Goal: Obtain resource: Obtain resource

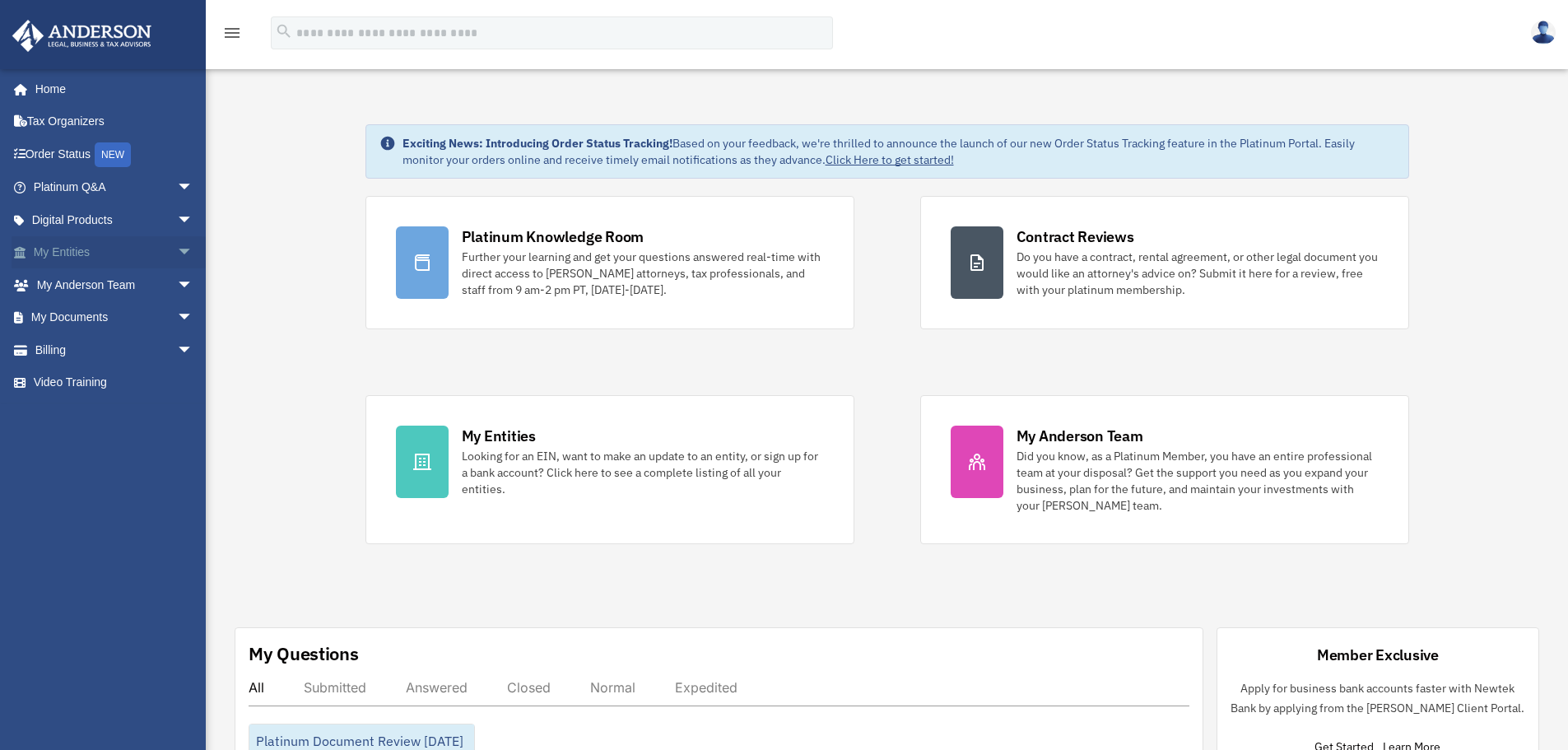
click at [177, 248] on span "arrow_drop_down" at bounding box center [194, 253] width 33 height 34
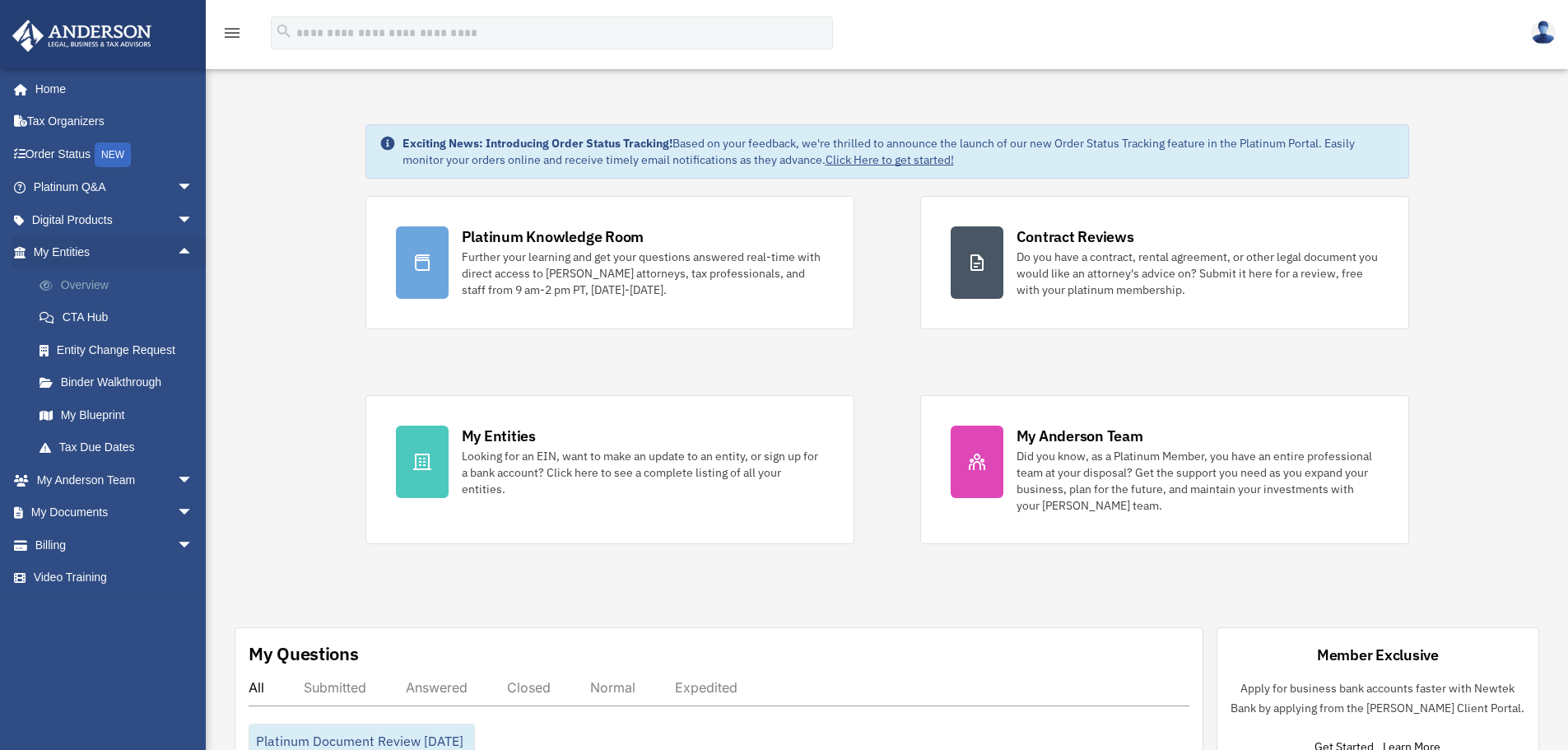
click at [80, 284] on link "Overview" at bounding box center [121, 284] width 196 height 33
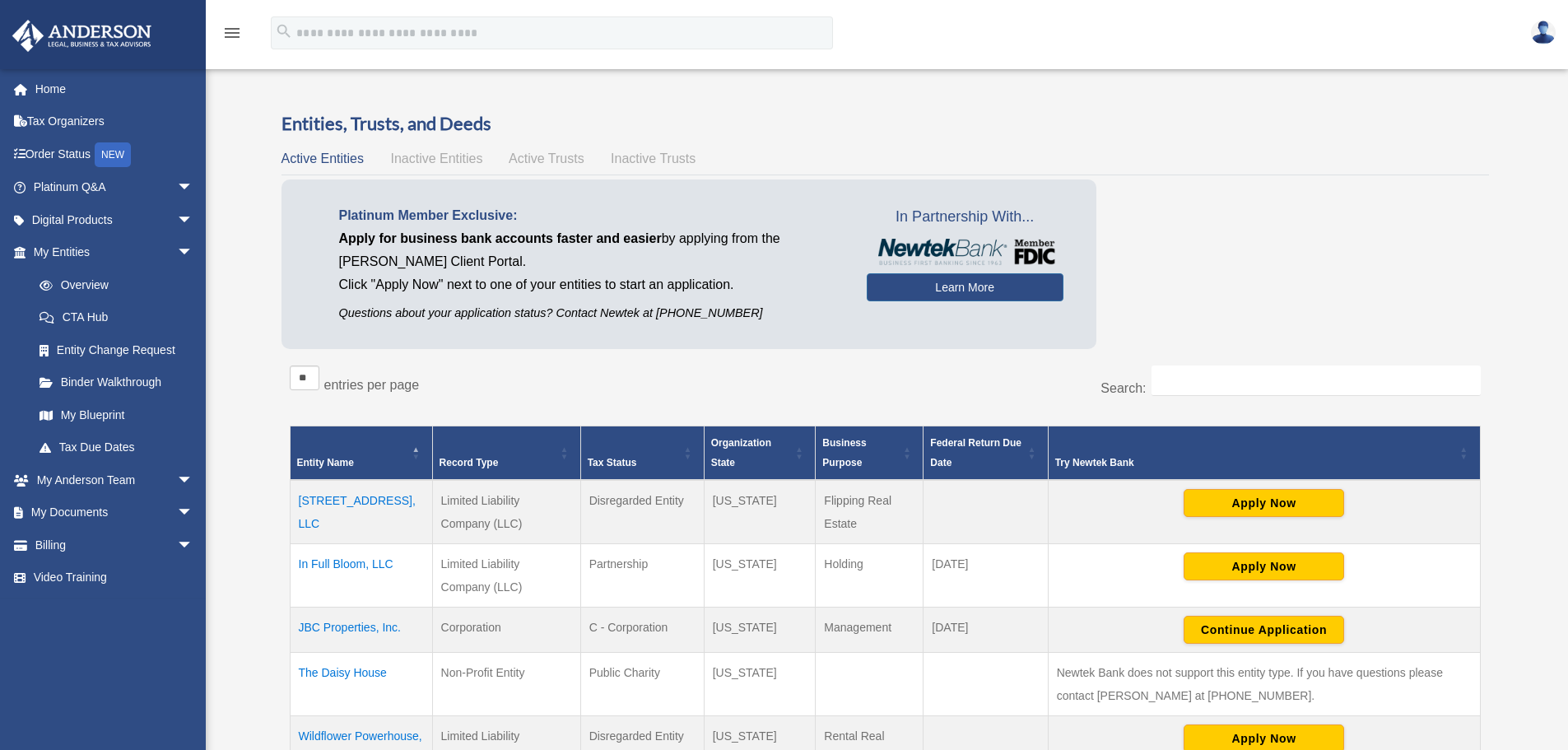
click at [338, 497] on td "6719 53rd Street, LLC" at bounding box center [360, 511] width 143 height 64
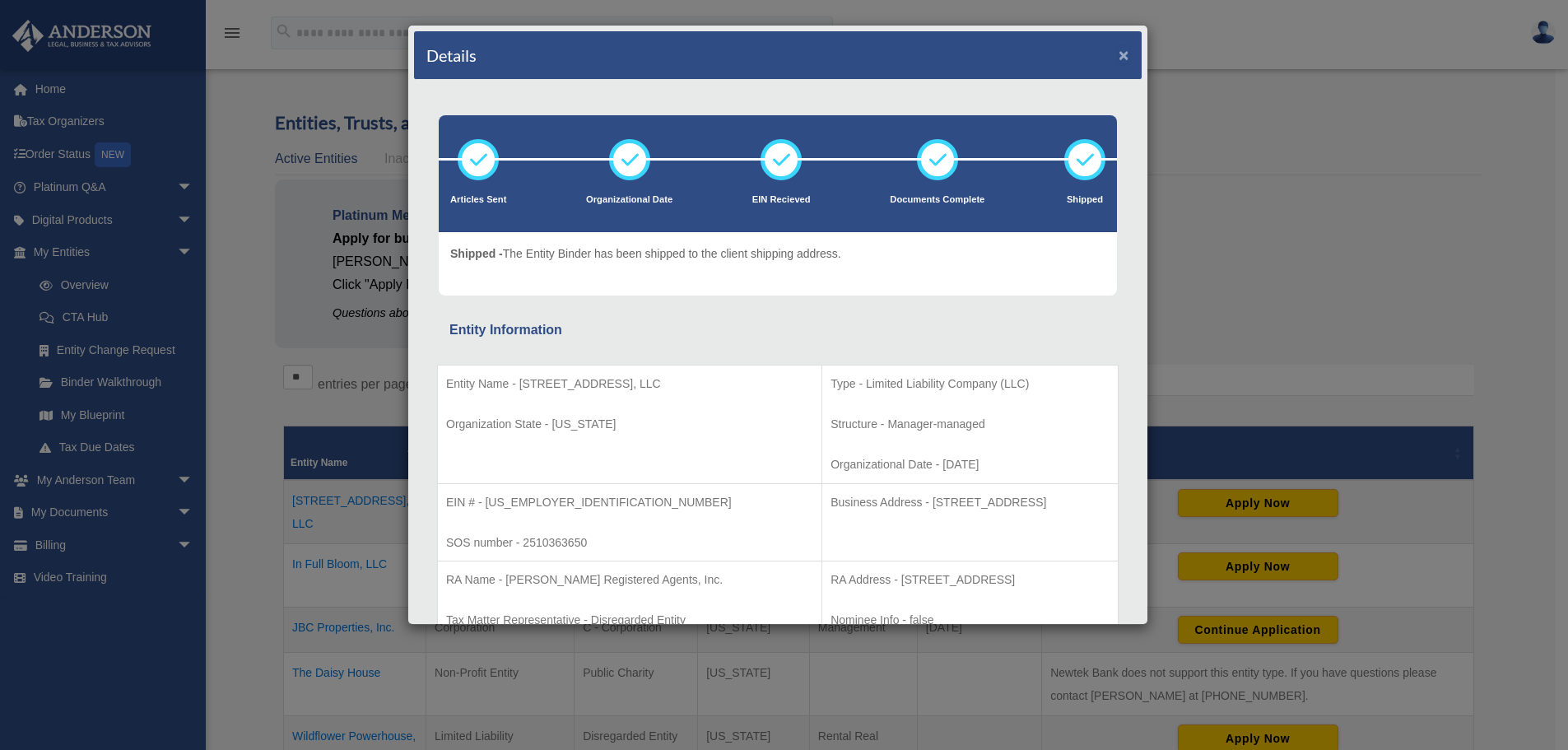
click at [1118, 54] on button "×" at bounding box center [1123, 55] width 11 height 17
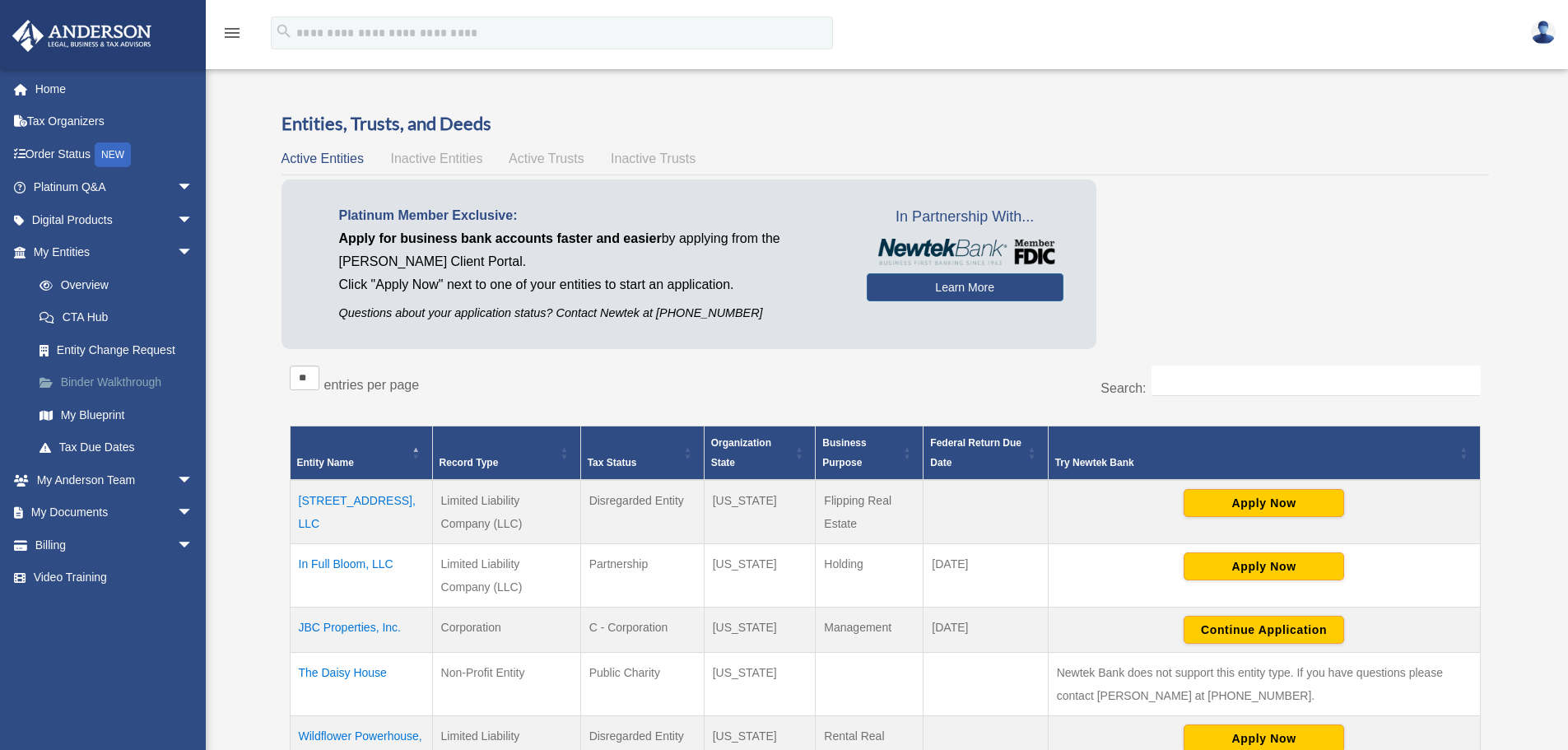
click at [160, 376] on link "Binder Walkthrough" at bounding box center [121, 382] width 196 height 33
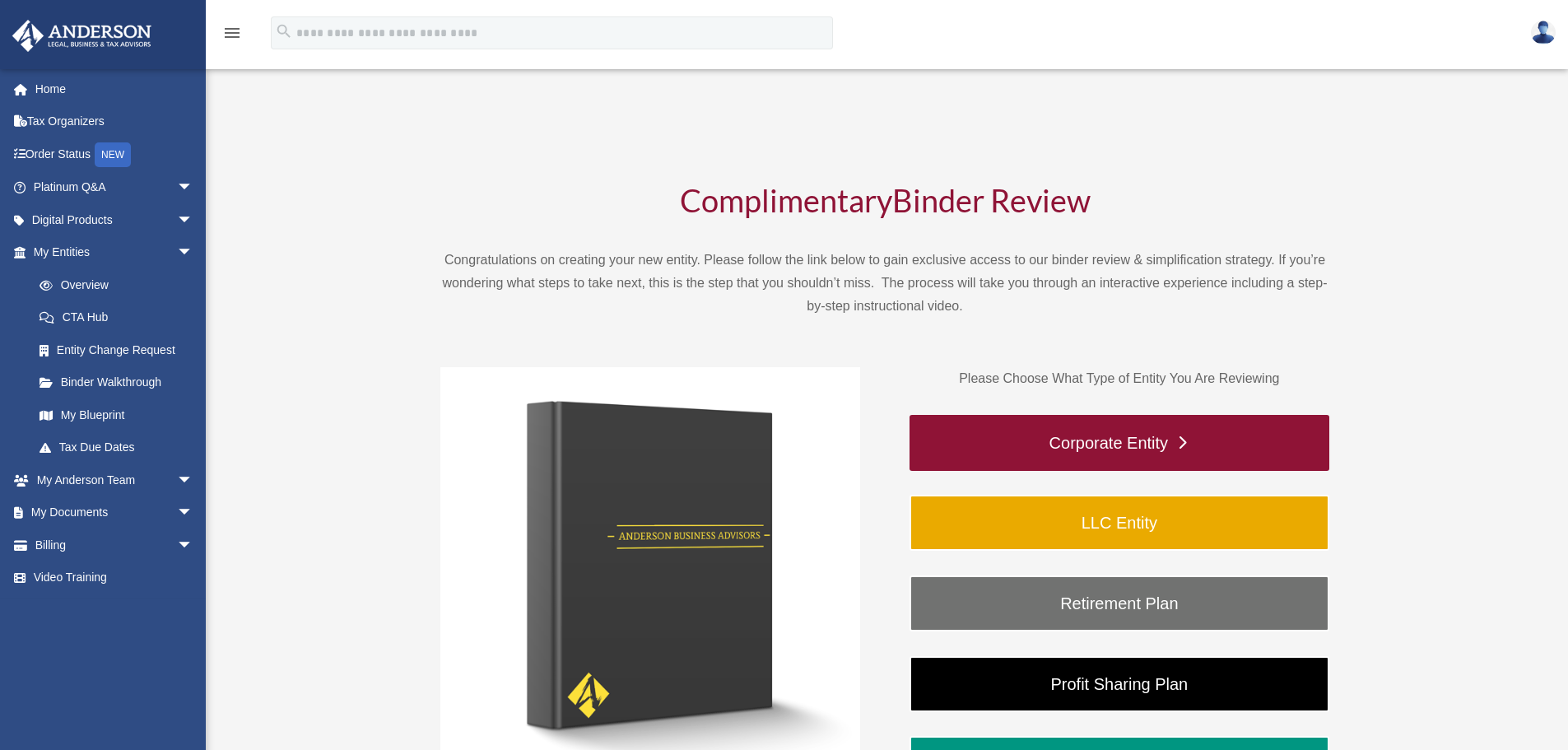
click at [1113, 441] on link "Corporate Entity" at bounding box center [1119, 443] width 420 height 56
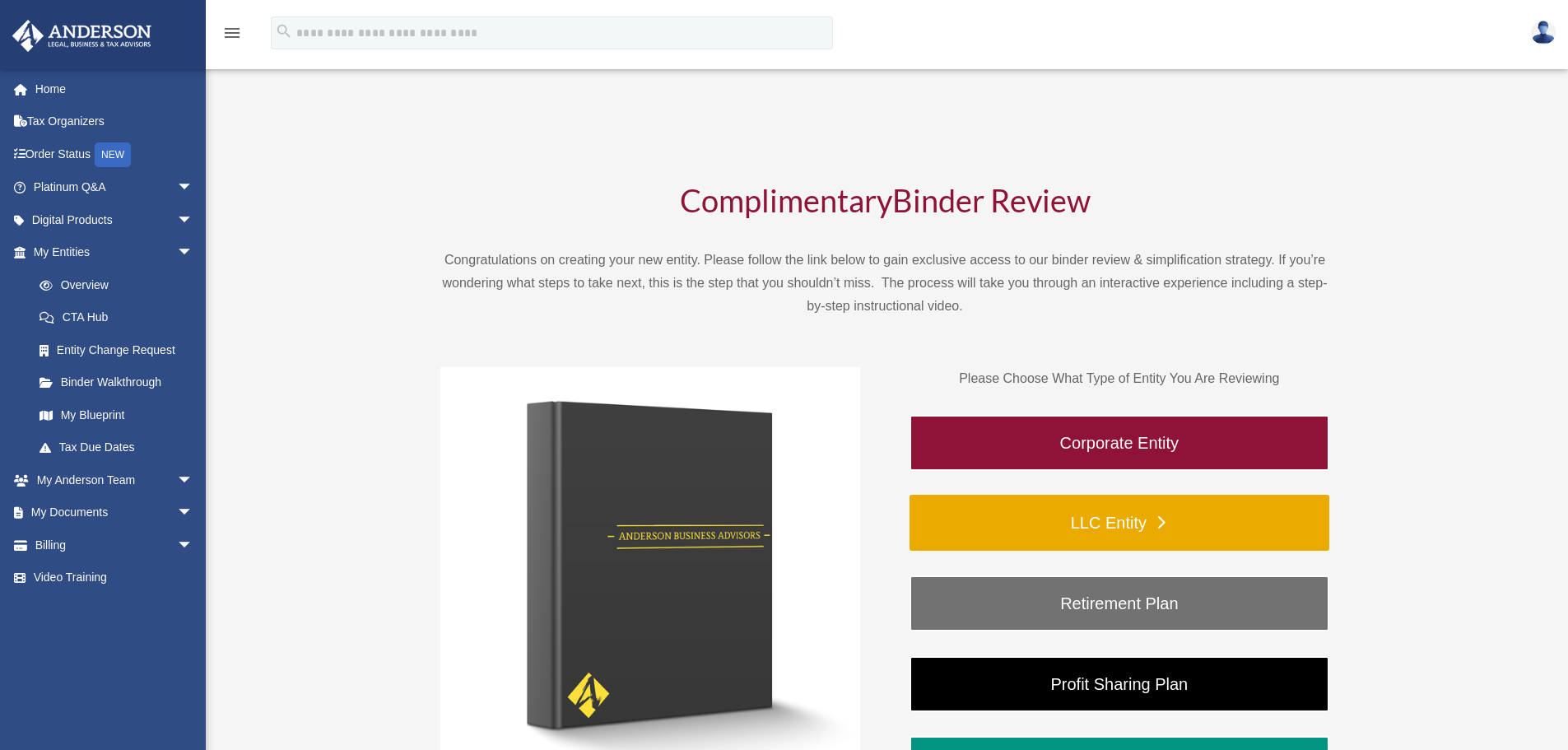
click at [1182, 511] on link "LLC Entity" at bounding box center [1119, 522] width 420 height 56
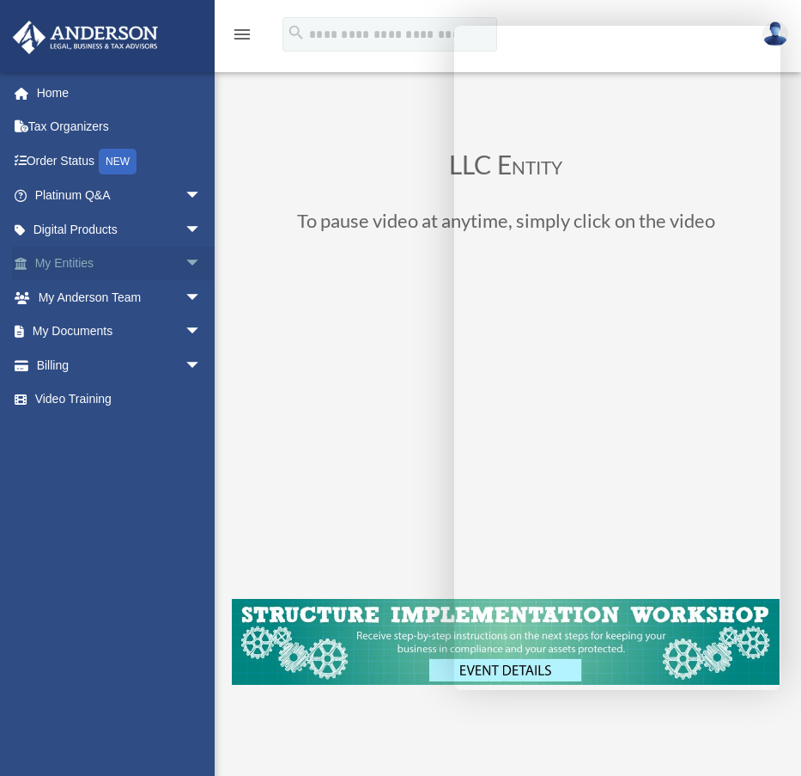
click at [185, 258] on span "arrow_drop_down" at bounding box center [202, 264] width 34 height 35
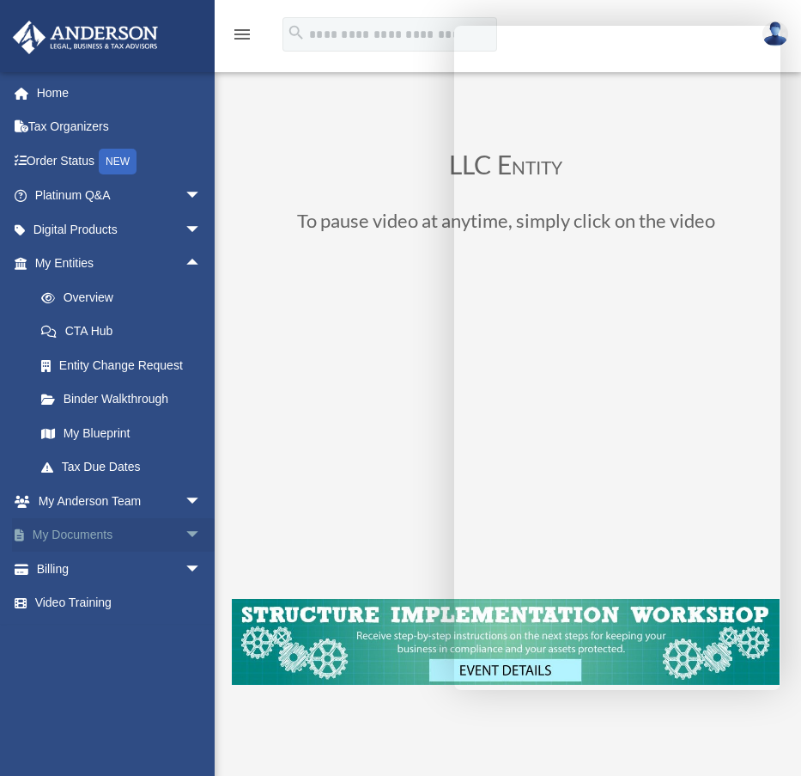
click at [185, 533] on span "arrow_drop_down" at bounding box center [202, 535] width 34 height 35
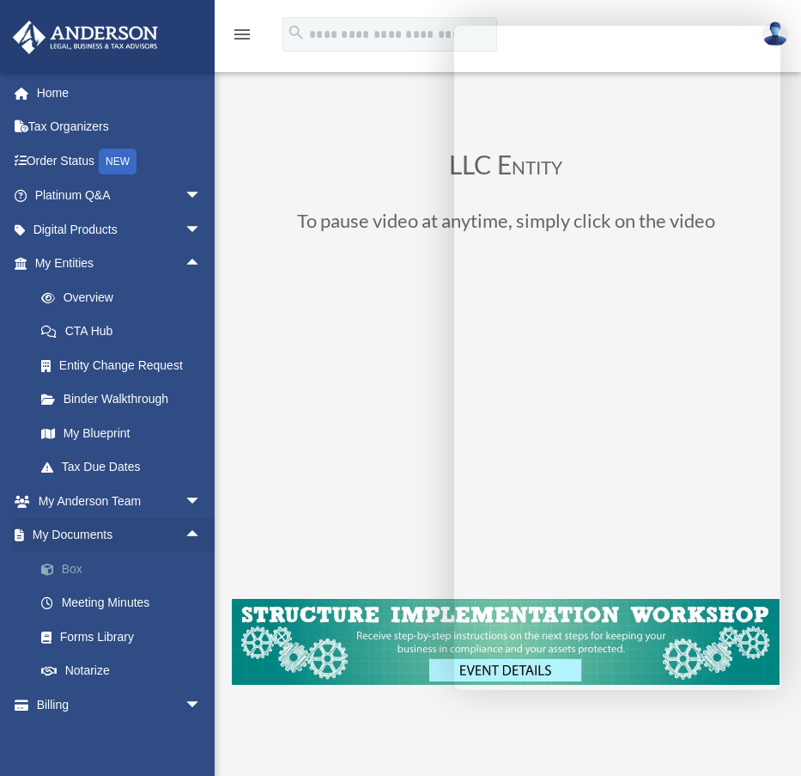
click at [65, 570] on link "Box" at bounding box center [126, 569] width 204 height 34
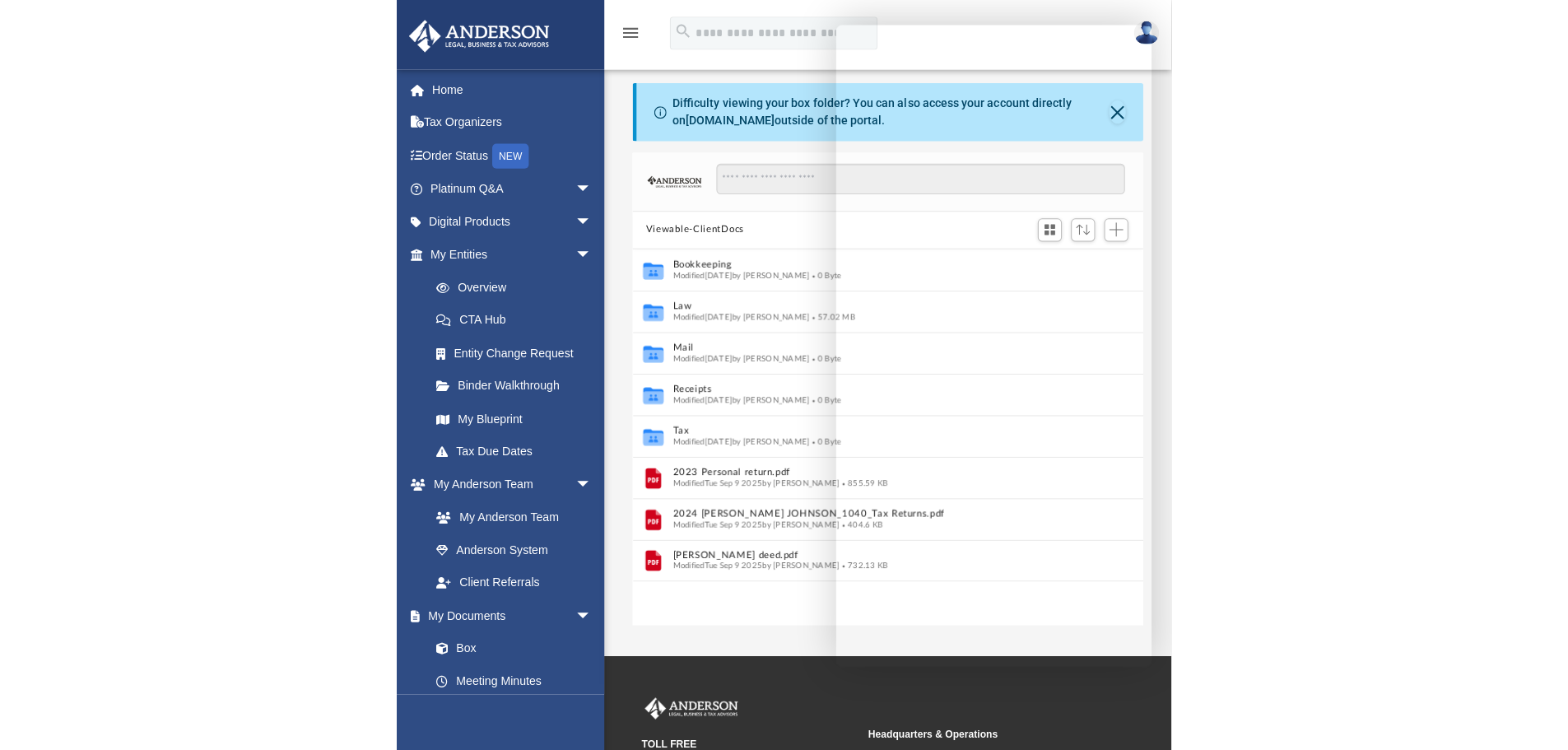
scroll to position [362, 1213]
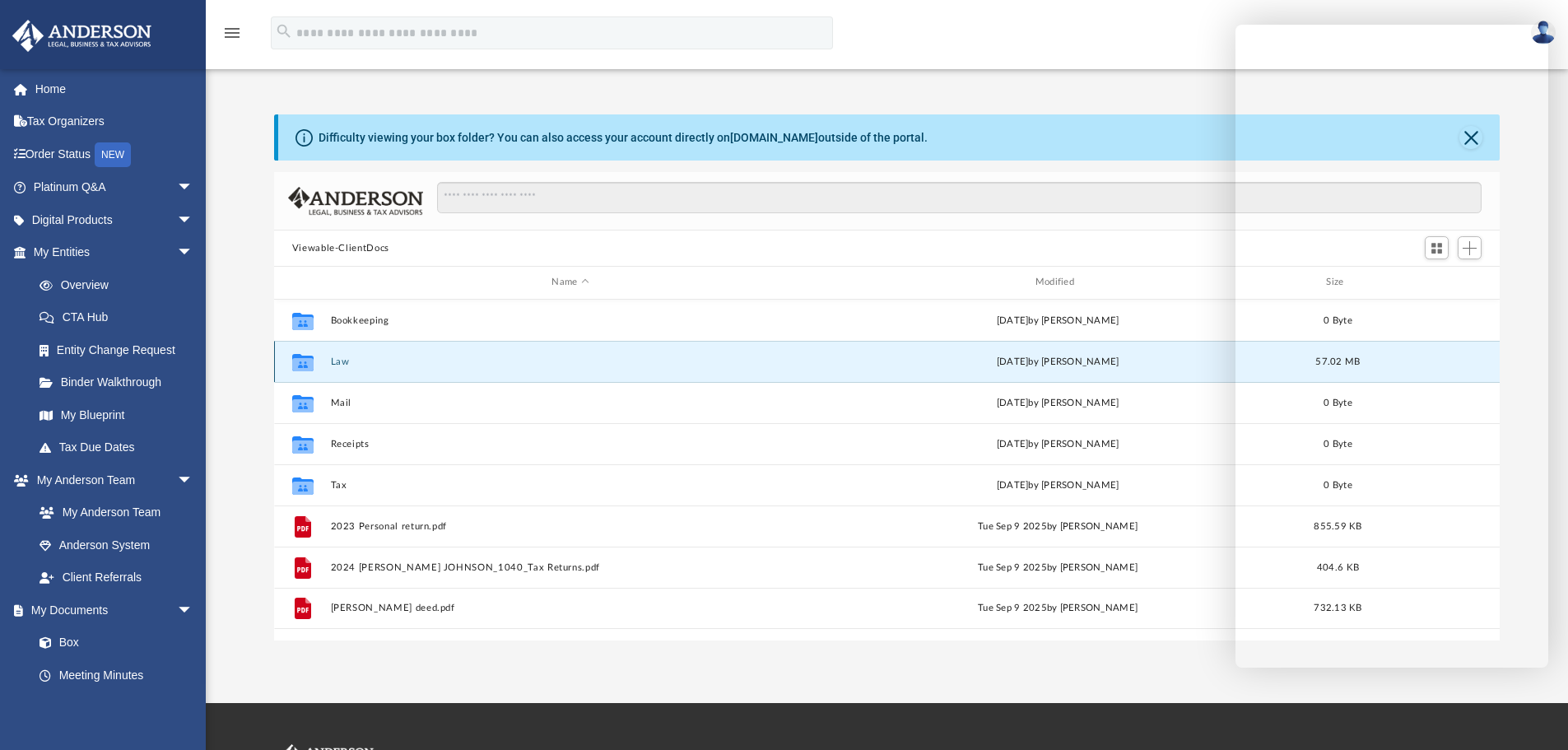
click at [335, 367] on button "Law" at bounding box center [569, 361] width 480 height 11
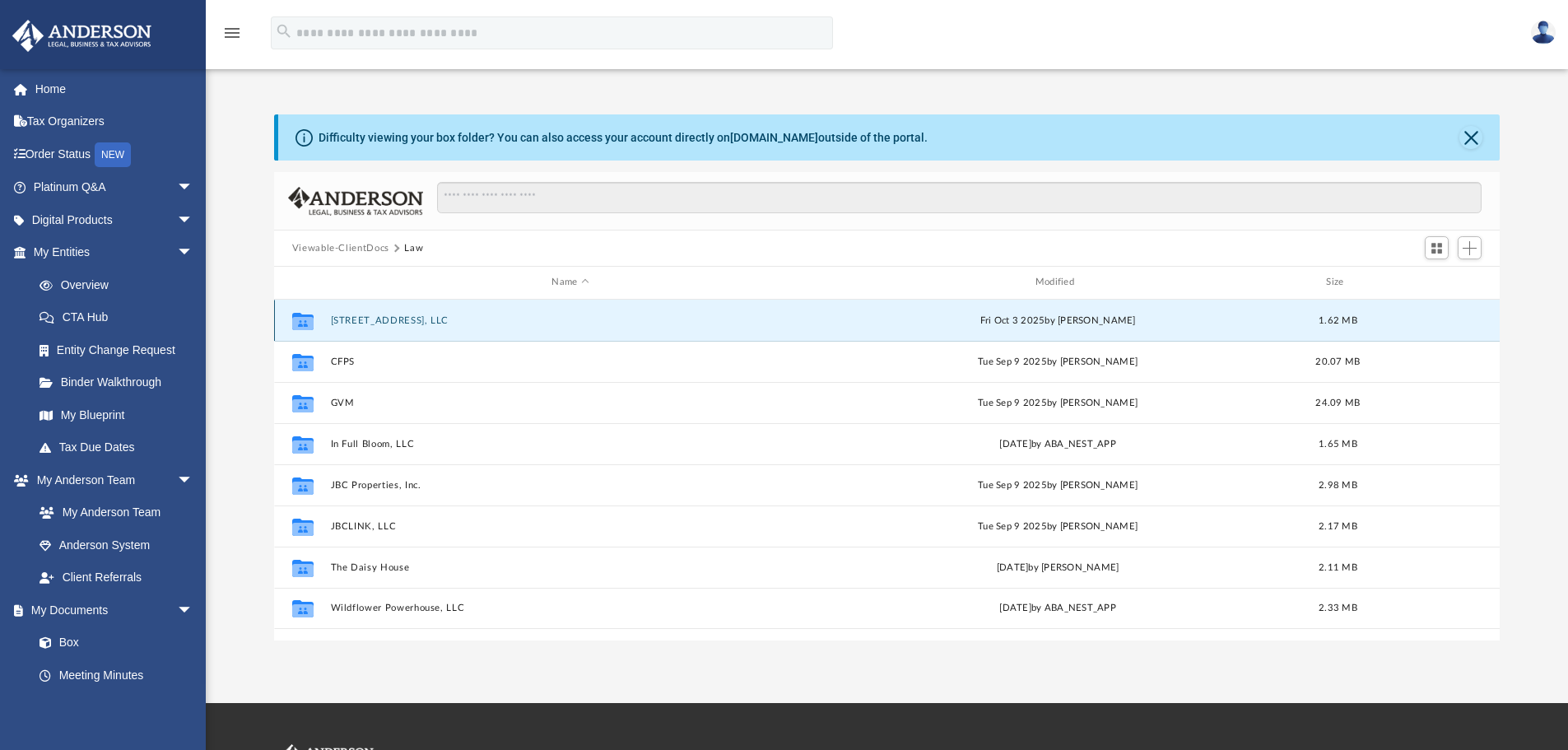
click at [409, 318] on button "[STREET_ADDRESS], LLC" at bounding box center [569, 320] width 480 height 11
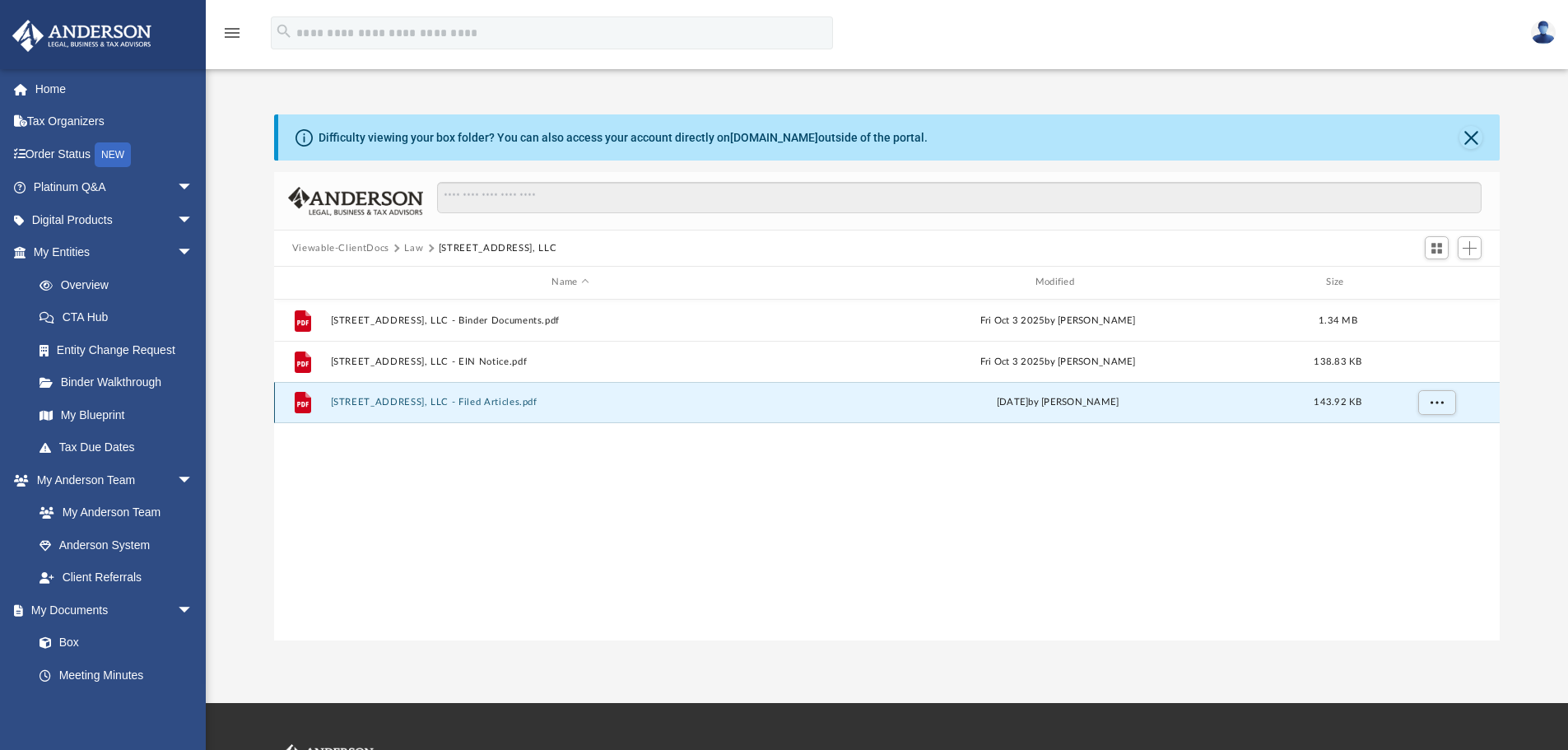
click at [393, 402] on button "6719 53rd Street, LLC - Filed Articles.pdf" at bounding box center [569, 401] width 480 height 11
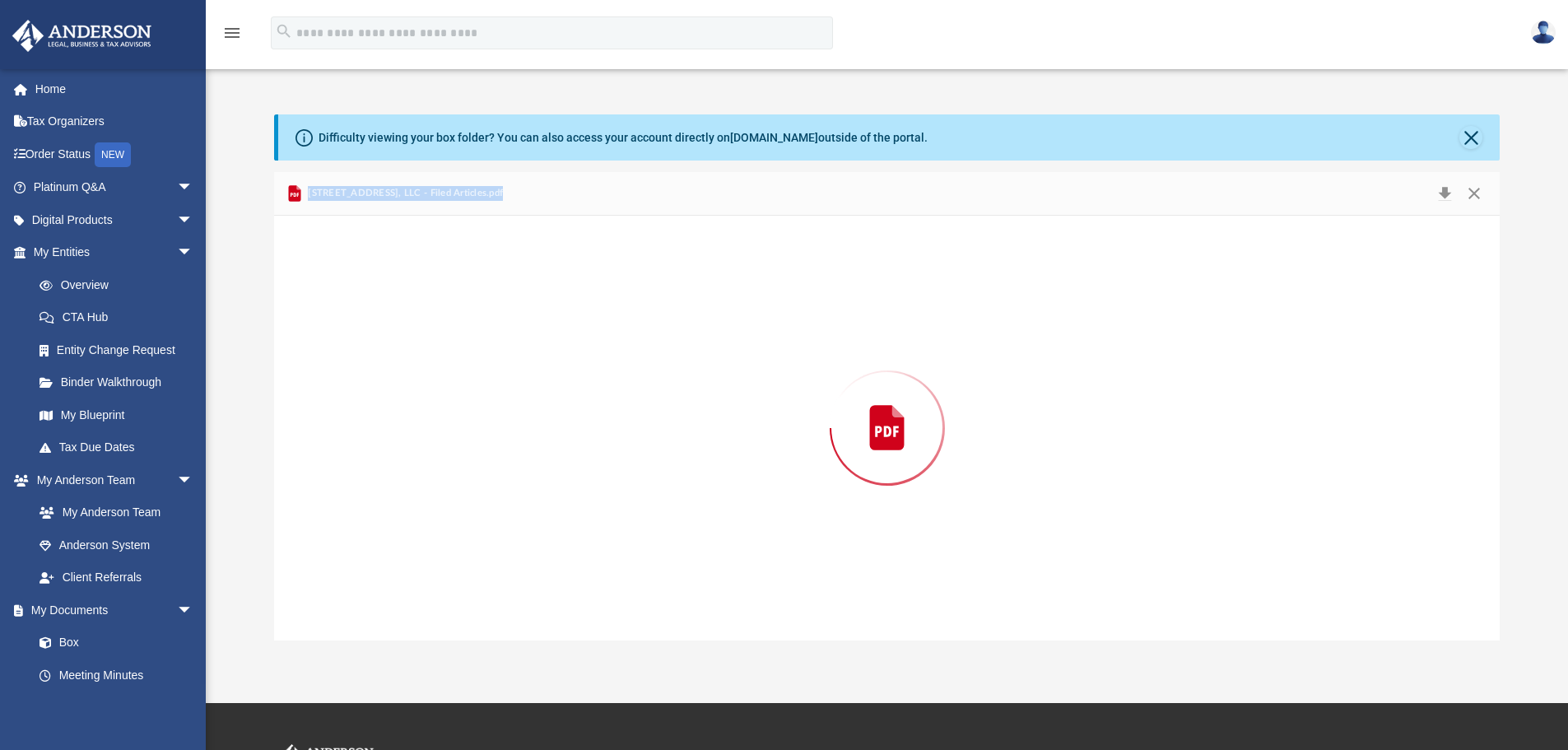
click at [393, 402] on div "Preview" at bounding box center [888, 427] width 1227 height 424
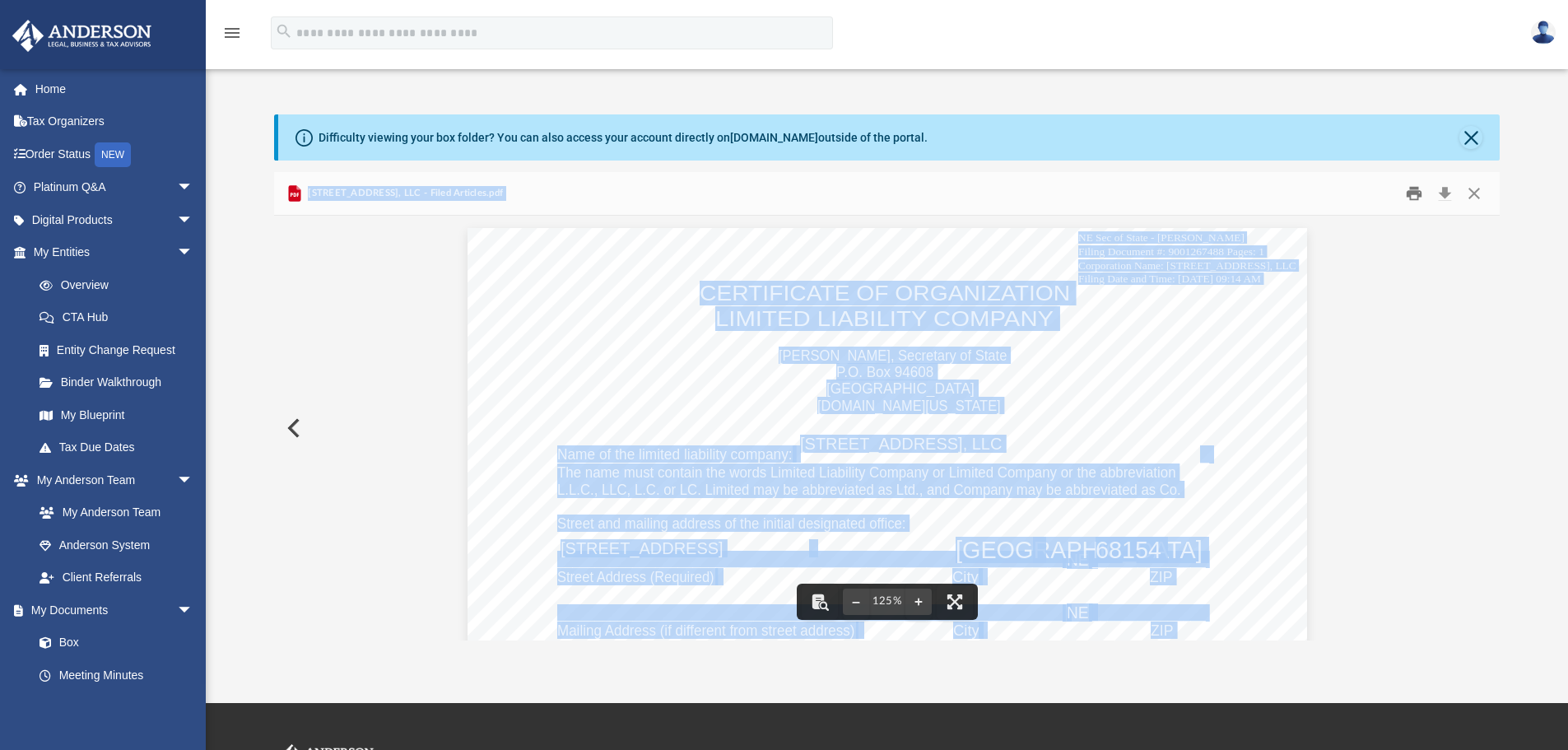
click at [780, 193] on button "Print" at bounding box center [1415, 193] width 33 height 26
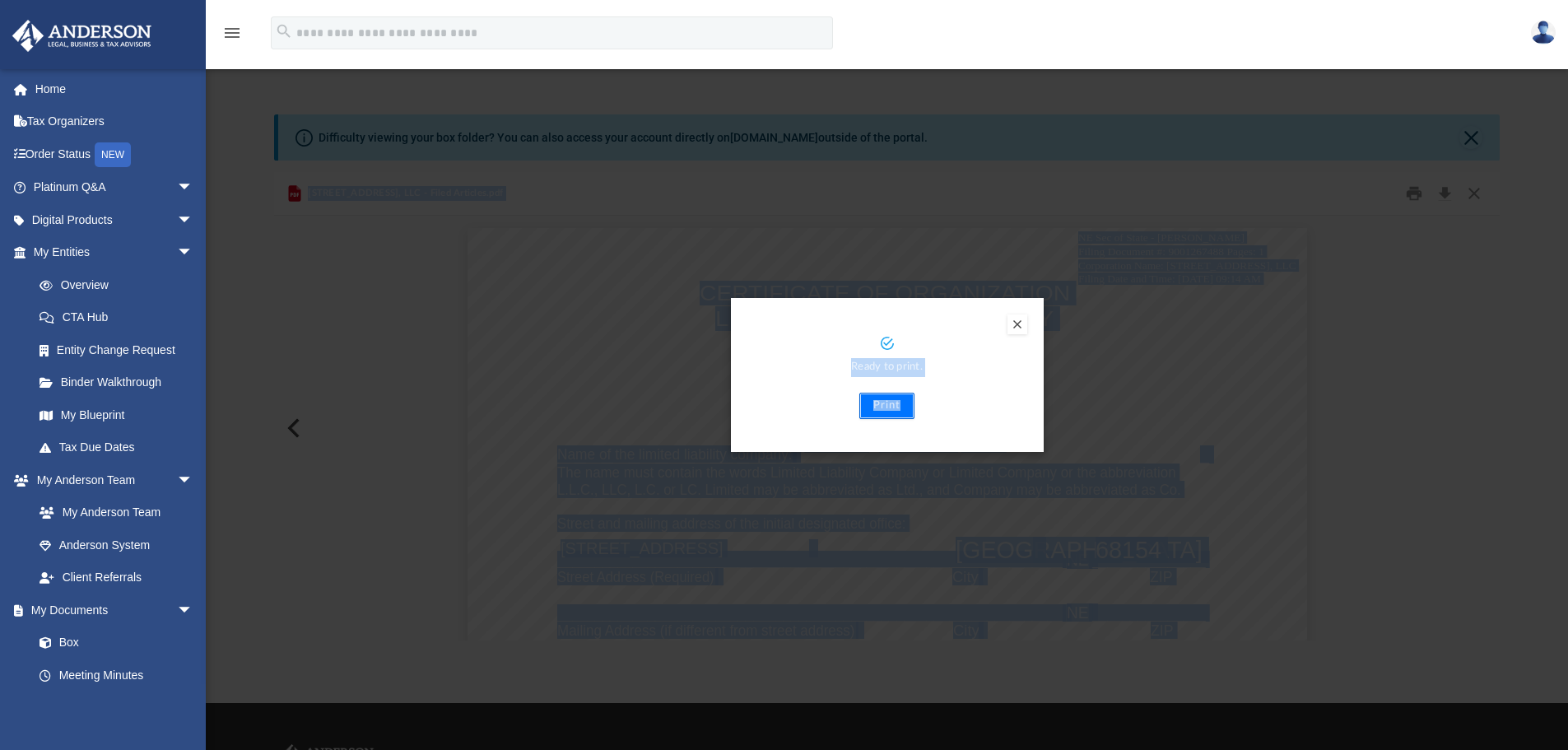
click at [780, 406] on button "Print" at bounding box center [888, 405] width 56 height 26
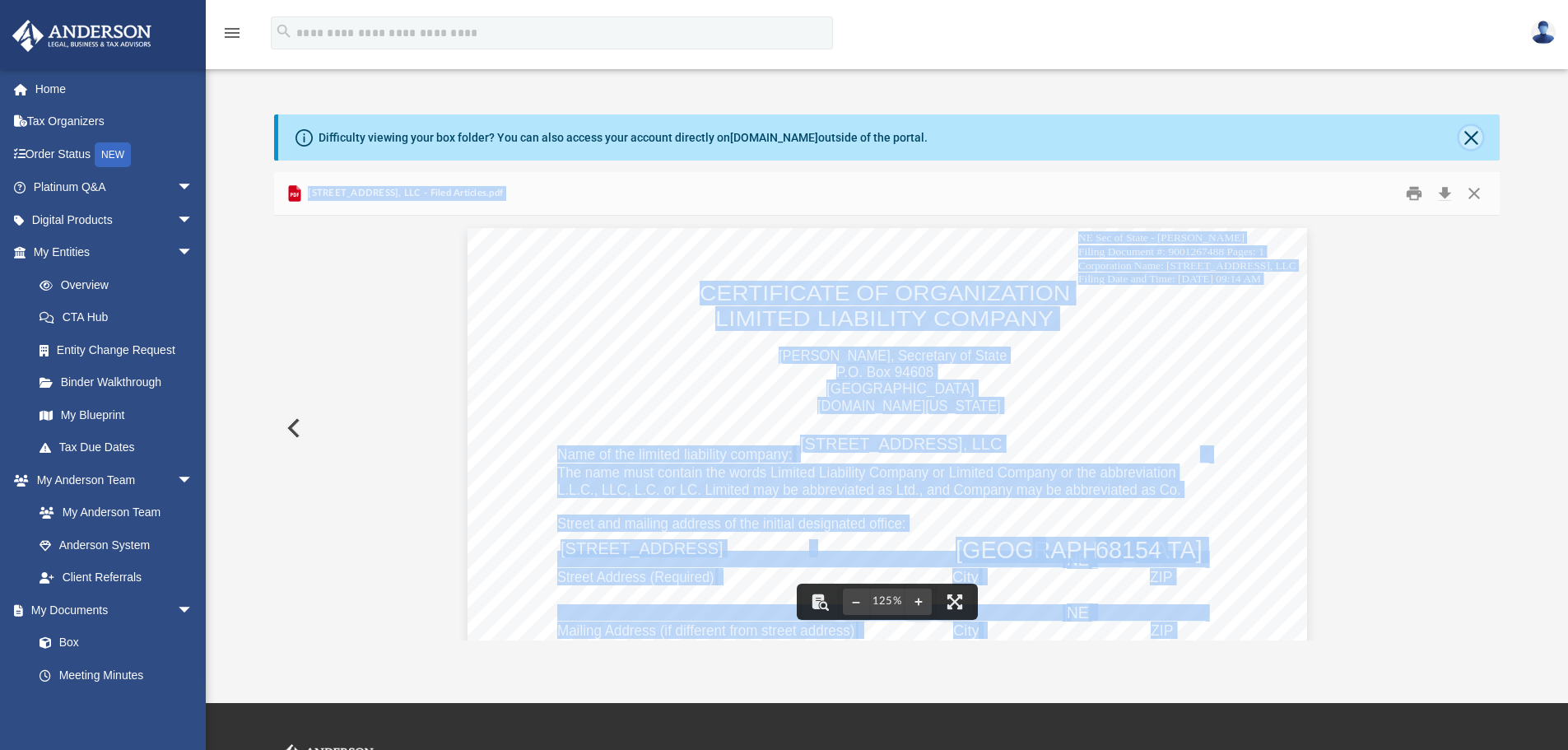
click at [780, 137] on button "Close" at bounding box center [1471, 137] width 23 height 23
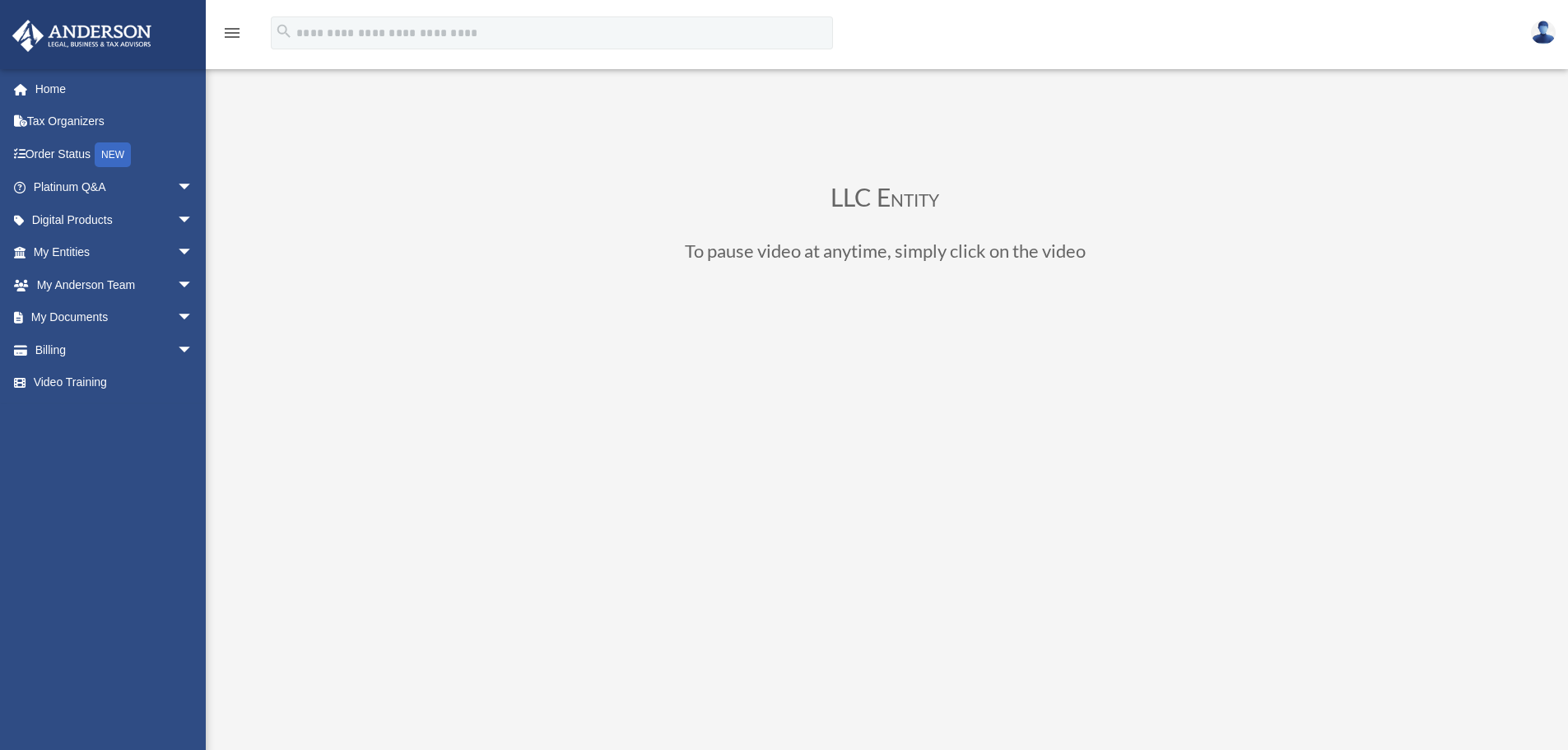
scroll to position [33, 0]
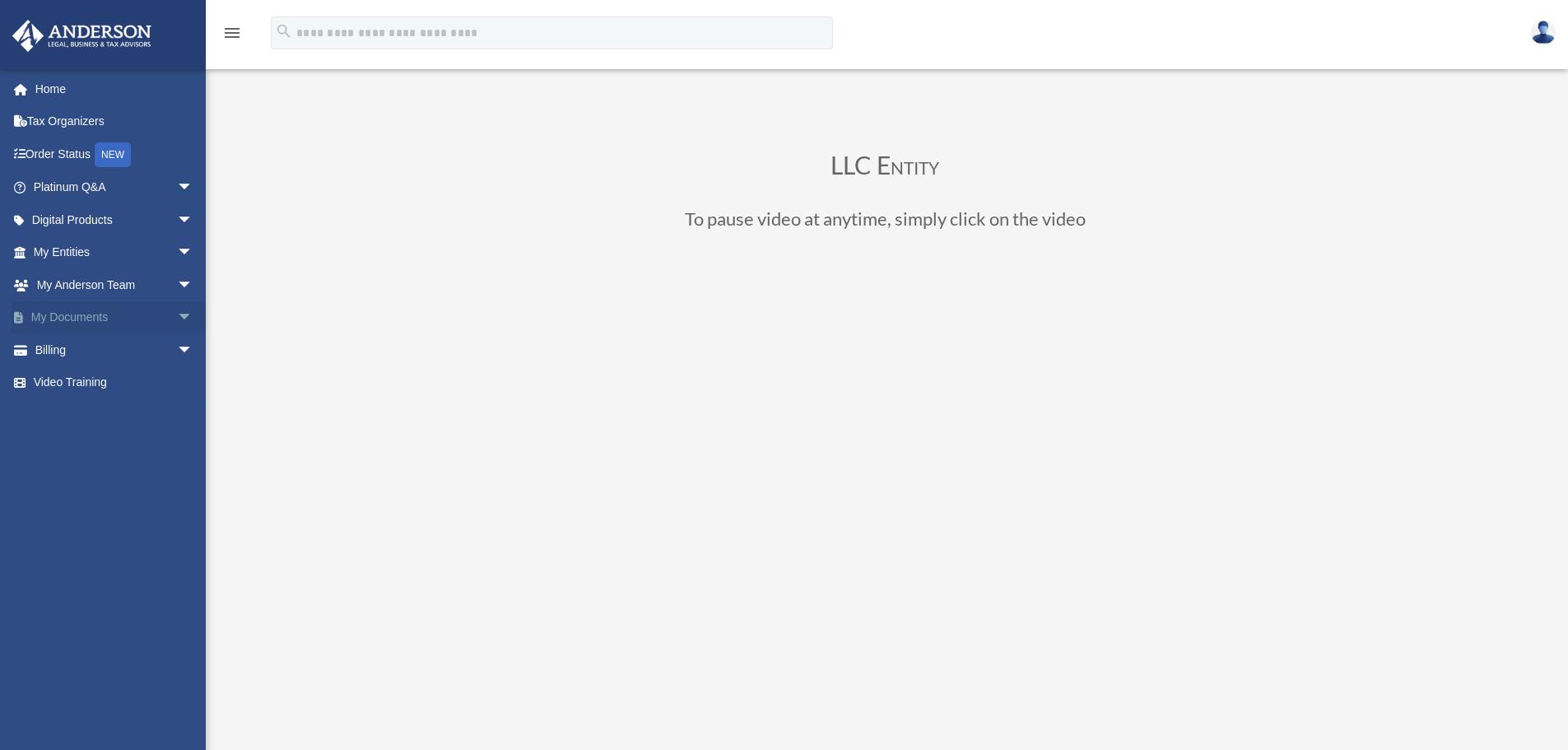
click at [80, 316] on link "My Documents arrow_drop_down" at bounding box center [115, 317] width 207 height 33
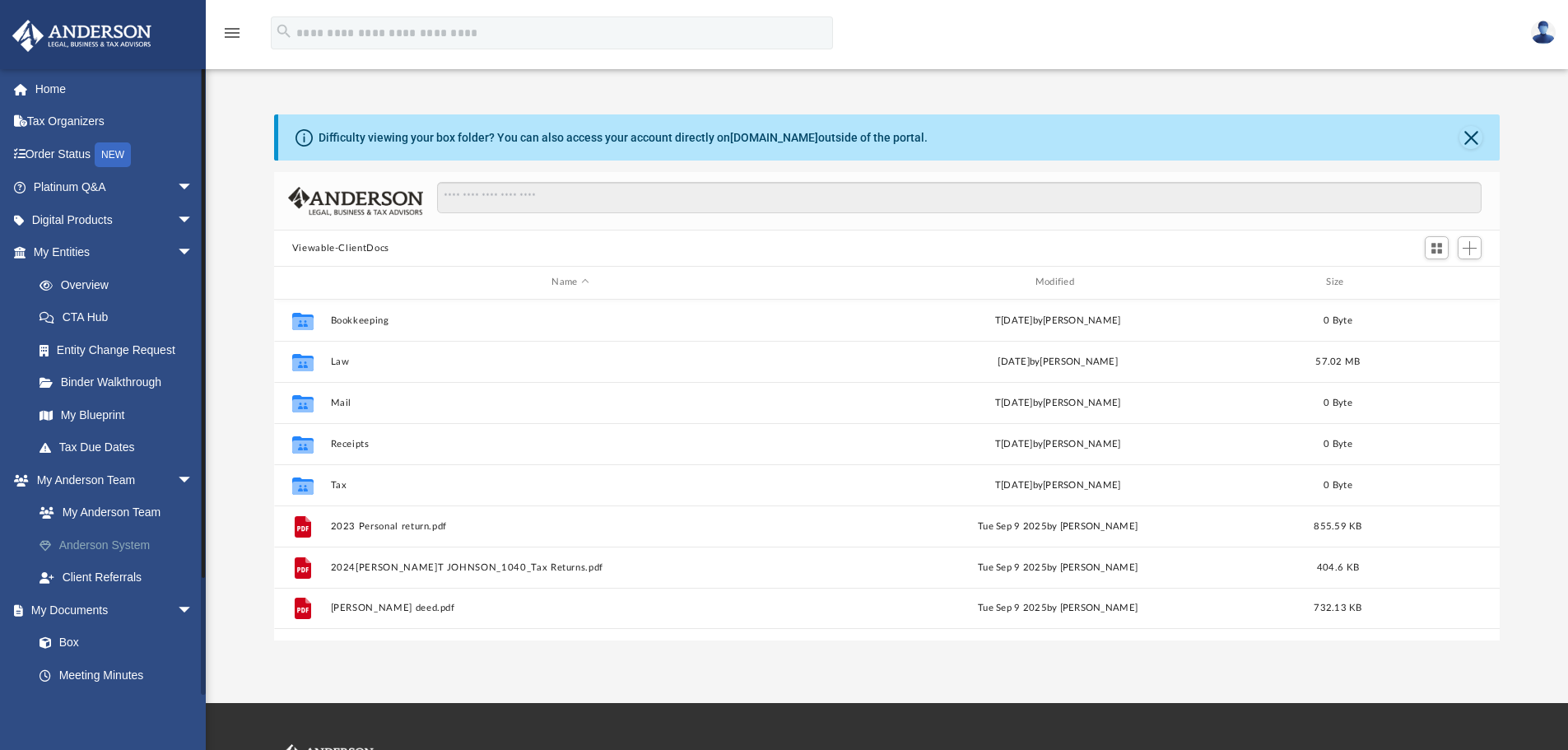
scroll to position [362, 1213]
click at [69, 645] on link "Box" at bounding box center [121, 643] width 196 height 33
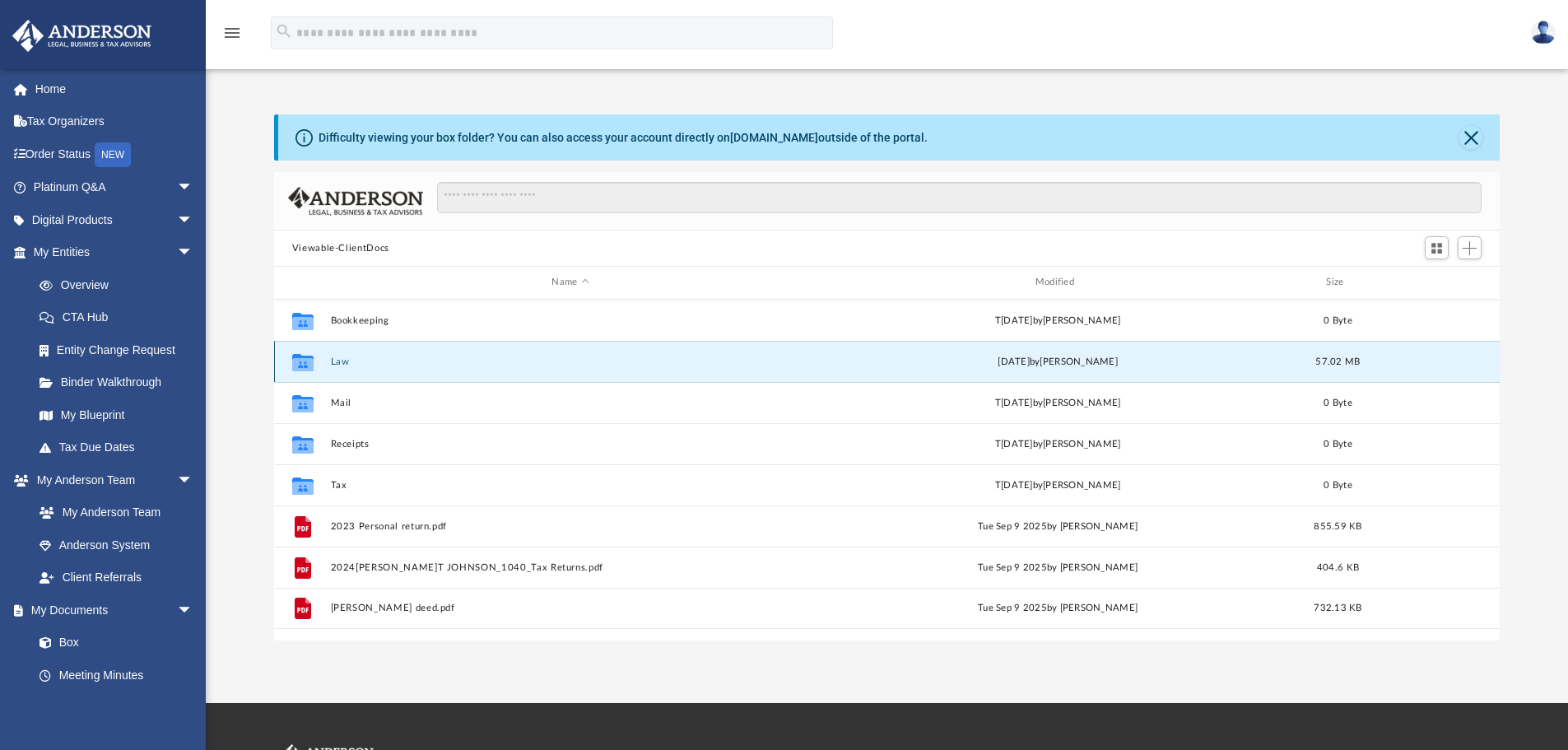
click at [335, 360] on button "Law" at bounding box center [569, 361] width 480 height 11
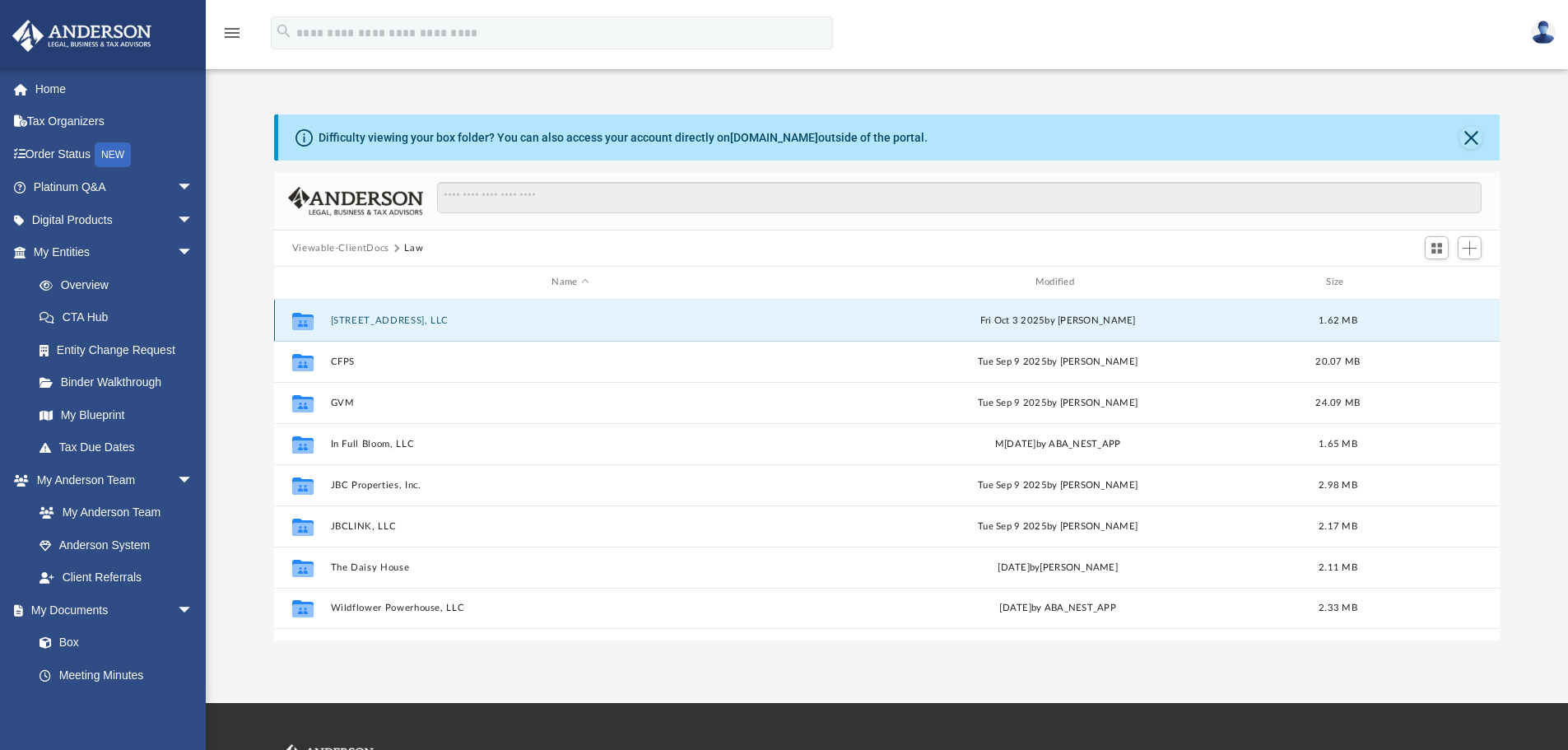
click at [405, 324] on button "6719 53rd Street, LLC" at bounding box center [569, 320] width 480 height 11
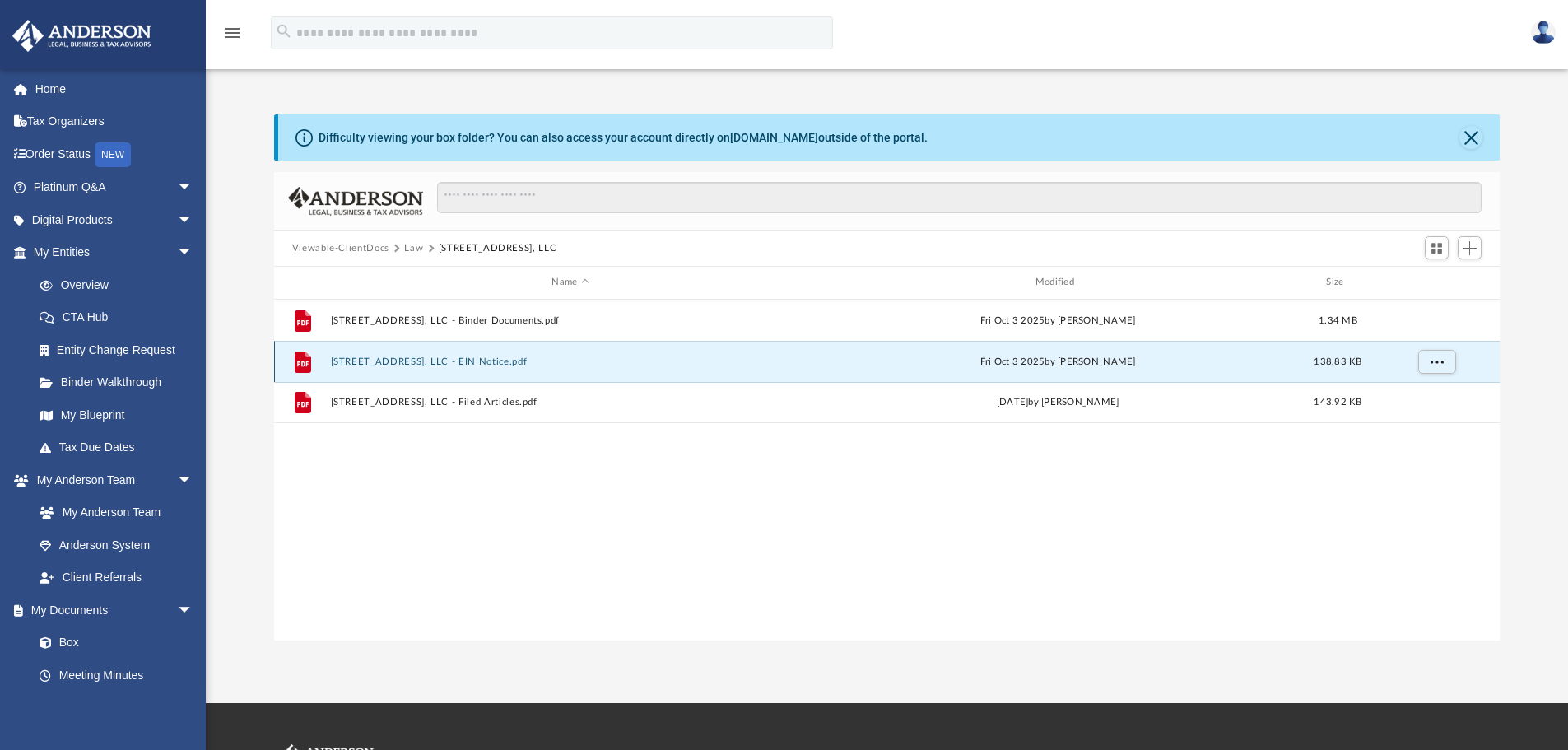
click at [424, 366] on button "6719 53rd Street, LLC - EIN Notice.pdf" at bounding box center [569, 361] width 480 height 11
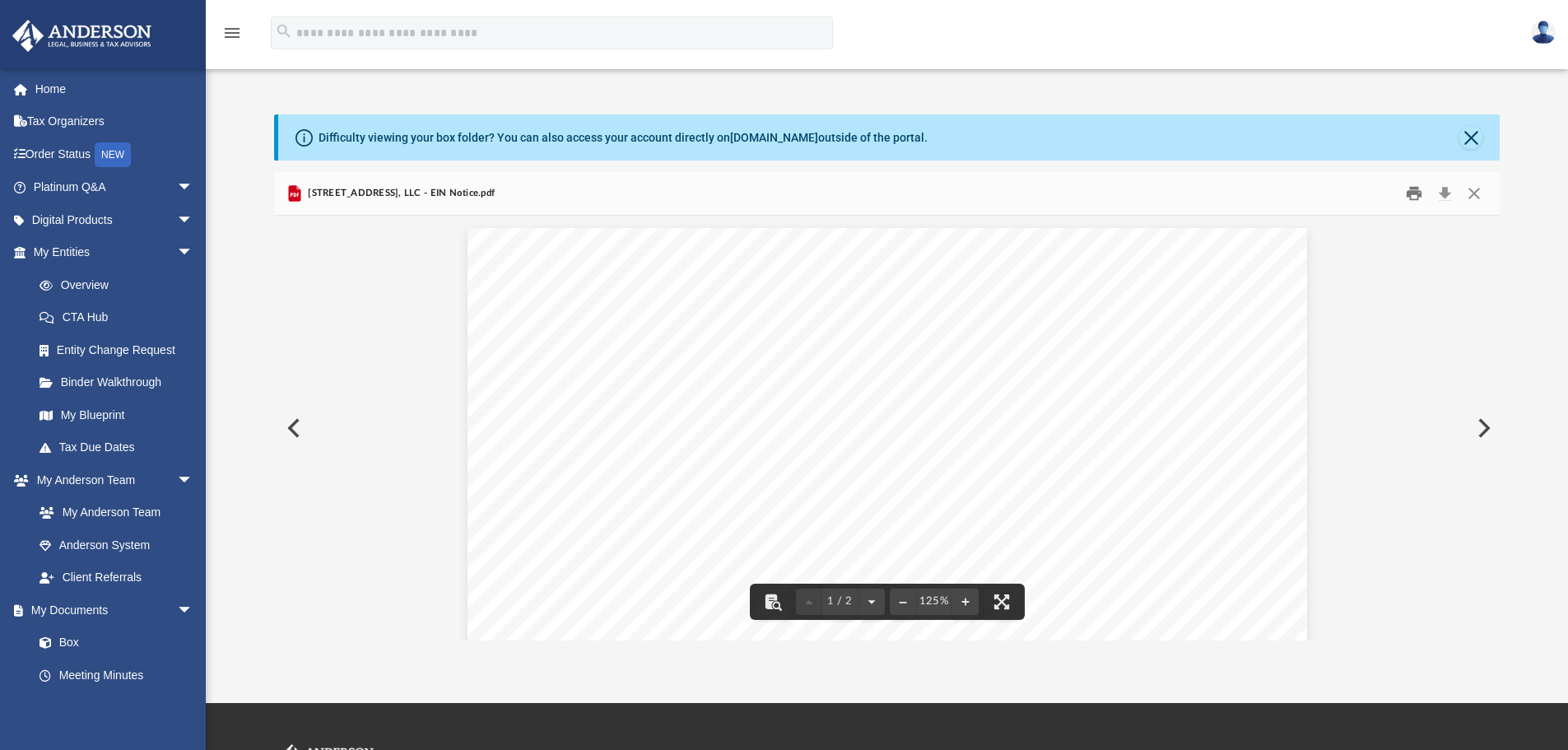
click at [1415, 186] on button "Print" at bounding box center [1415, 193] width 33 height 26
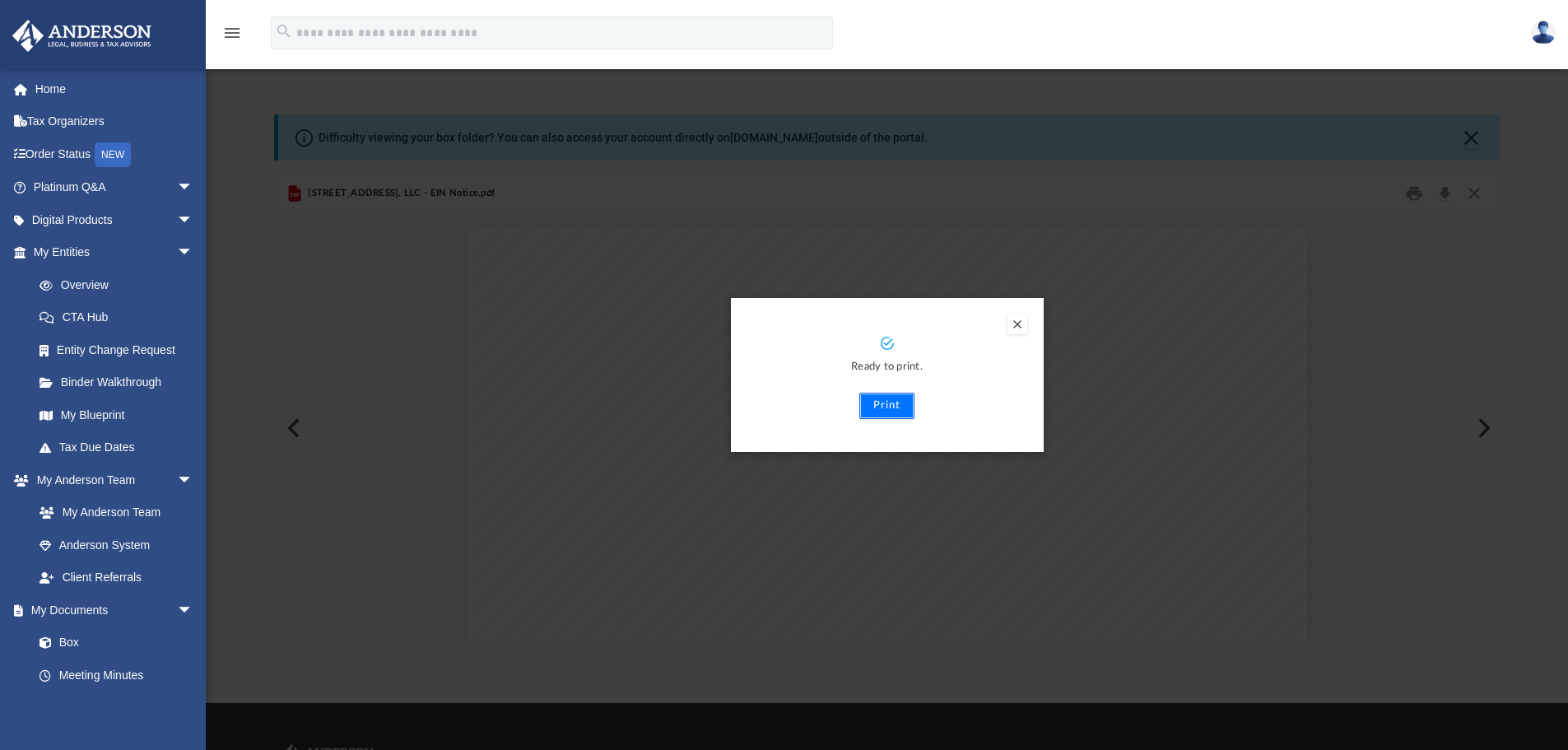
click at [879, 403] on button "Print" at bounding box center [888, 405] width 56 height 26
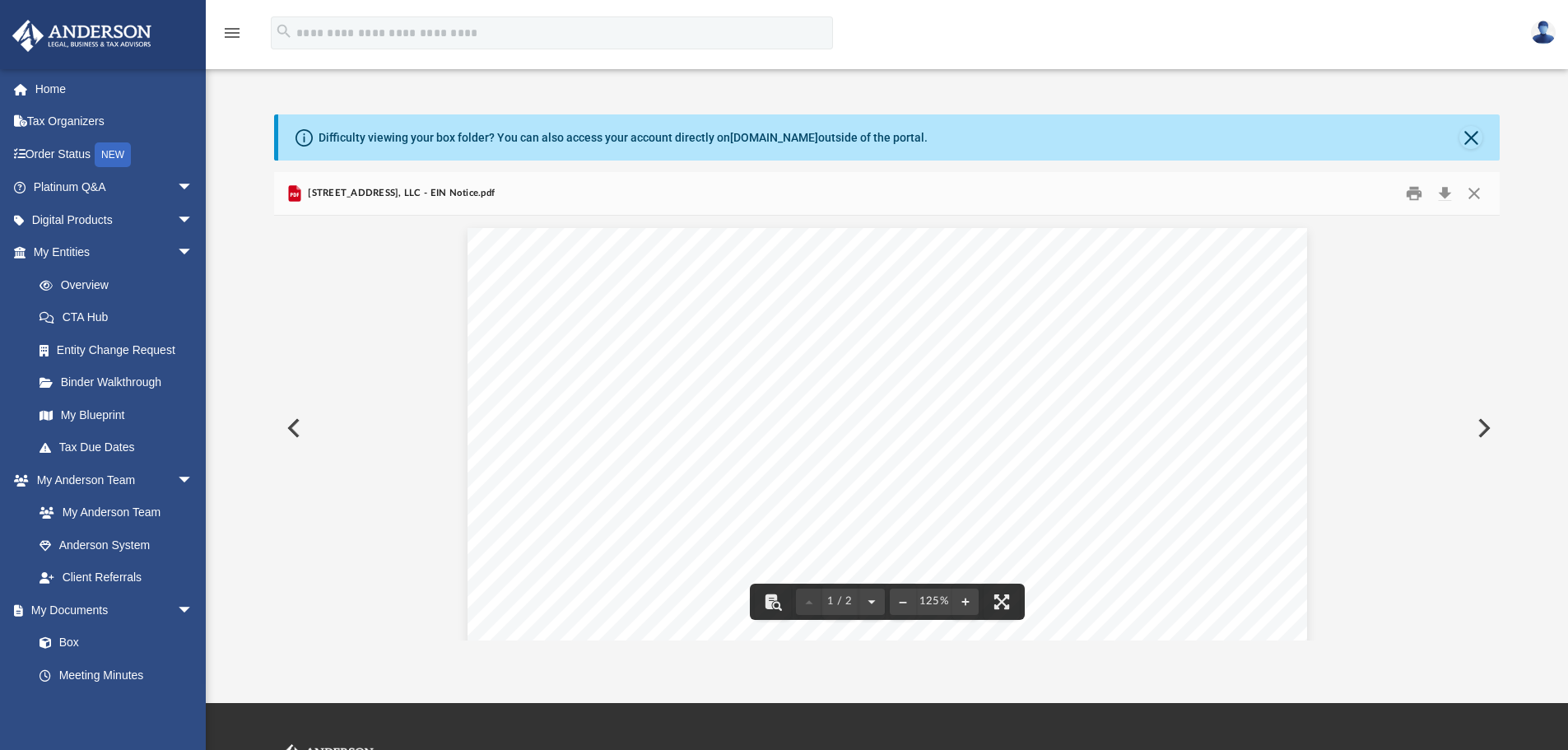
click at [1481, 422] on button "Preview" at bounding box center [1483, 428] width 36 height 46
click at [280, 429] on button "Preview" at bounding box center [292, 428] width 36 height 46
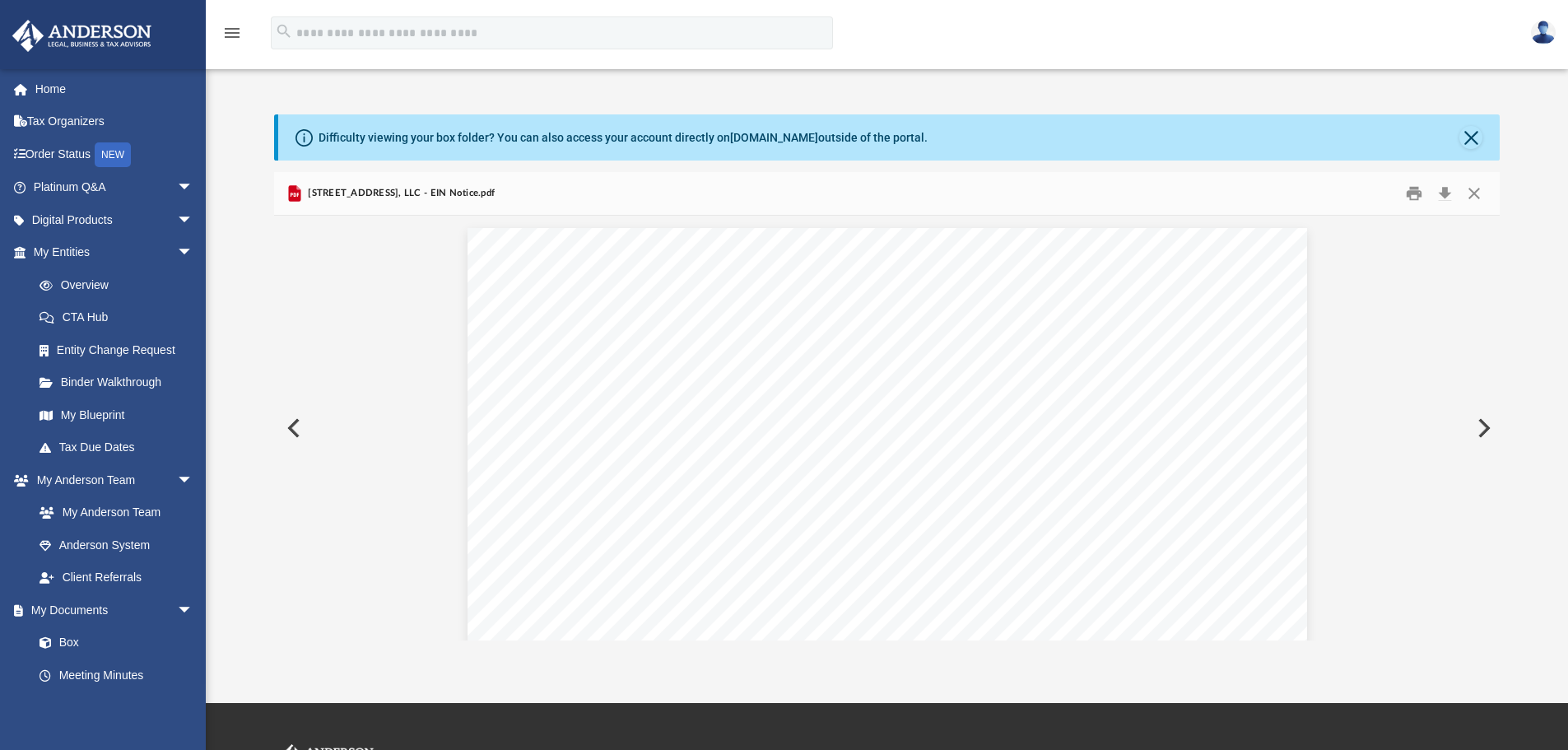
click at [280, 429] on button "Preview" at bounding box center [292, 428] width 36 height 46
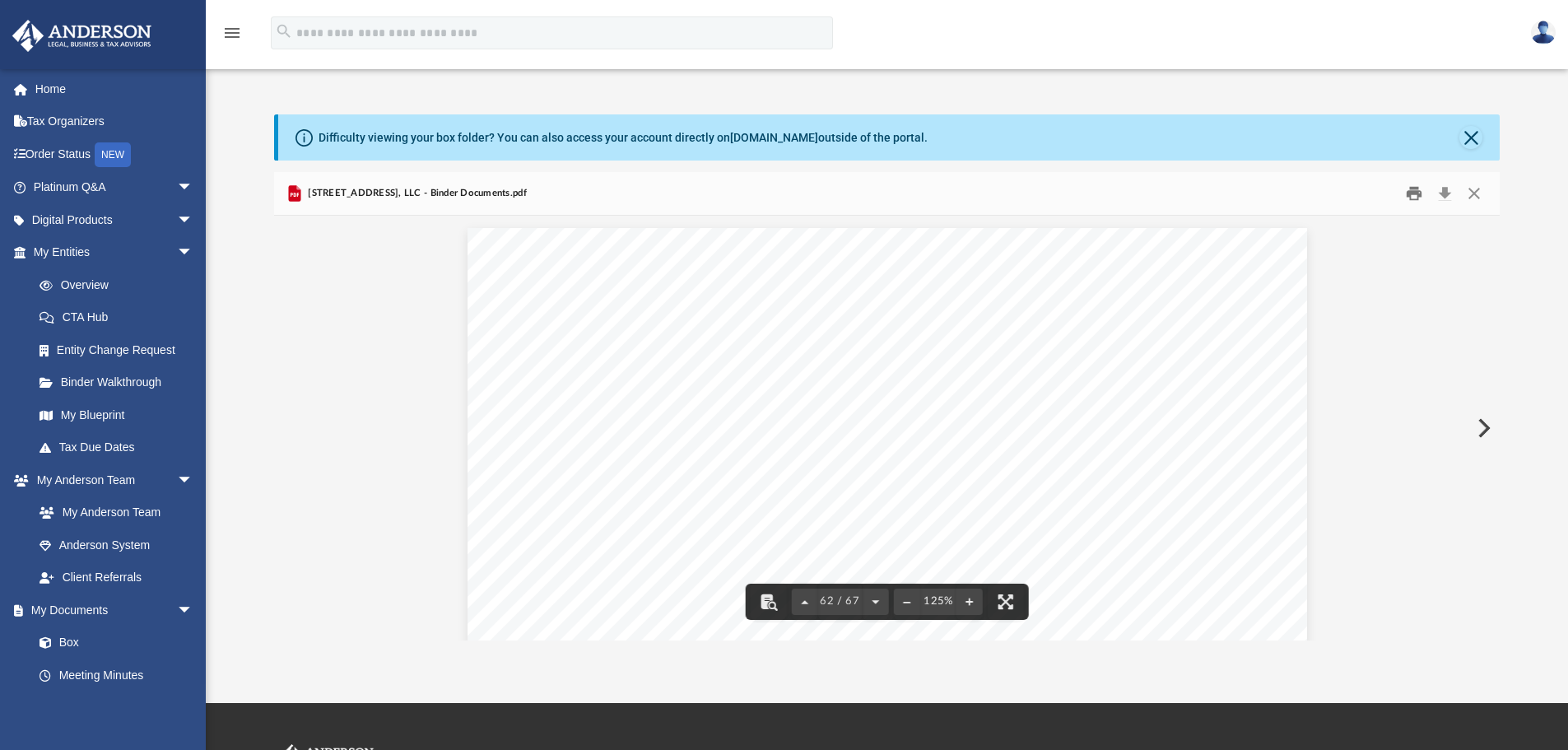
click at [1416, 192] on button "Print" at bounding box center [1415, 193] width 33 height 26
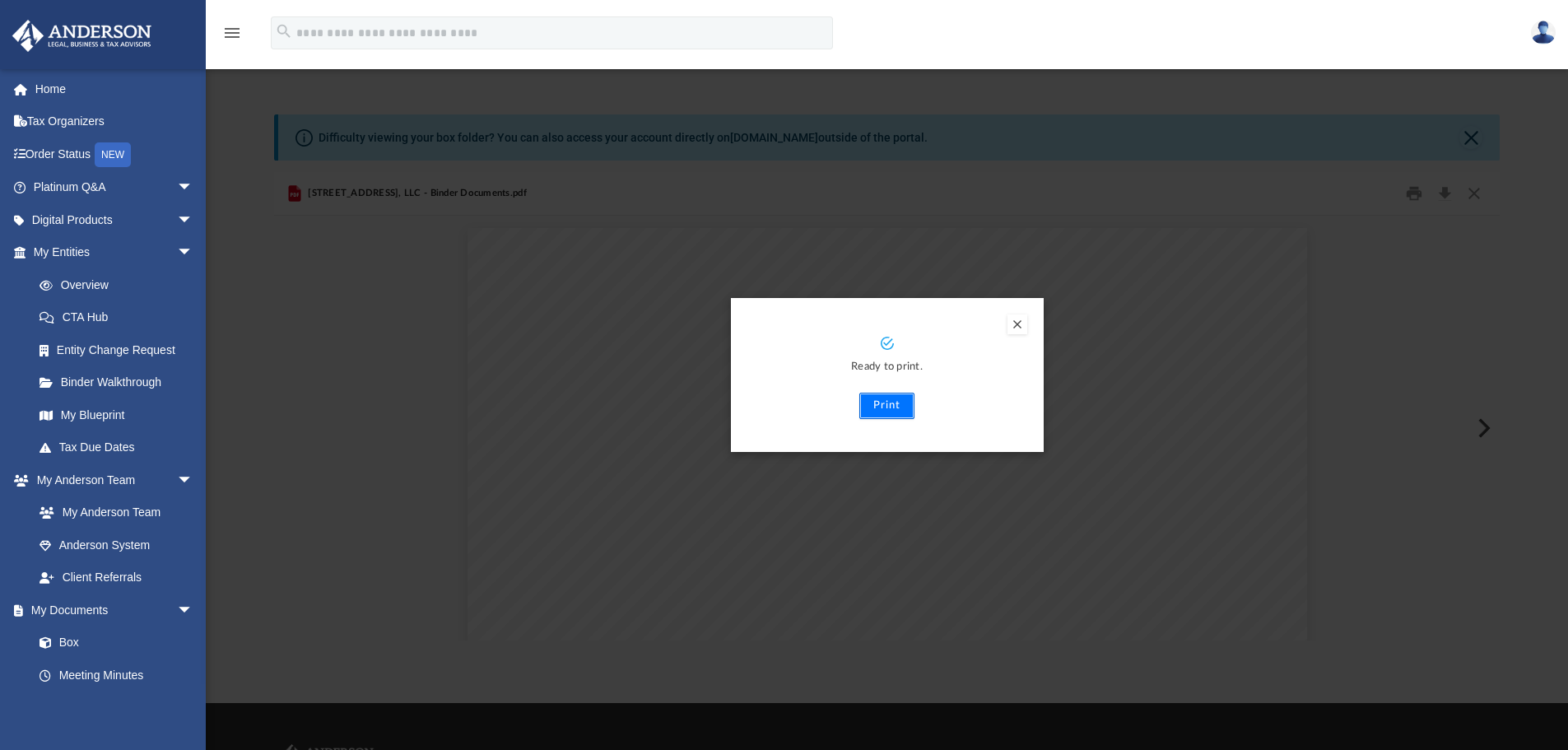
click at [894, 398] on button "Print" at bounding box center [888, 405] width 56 height 26
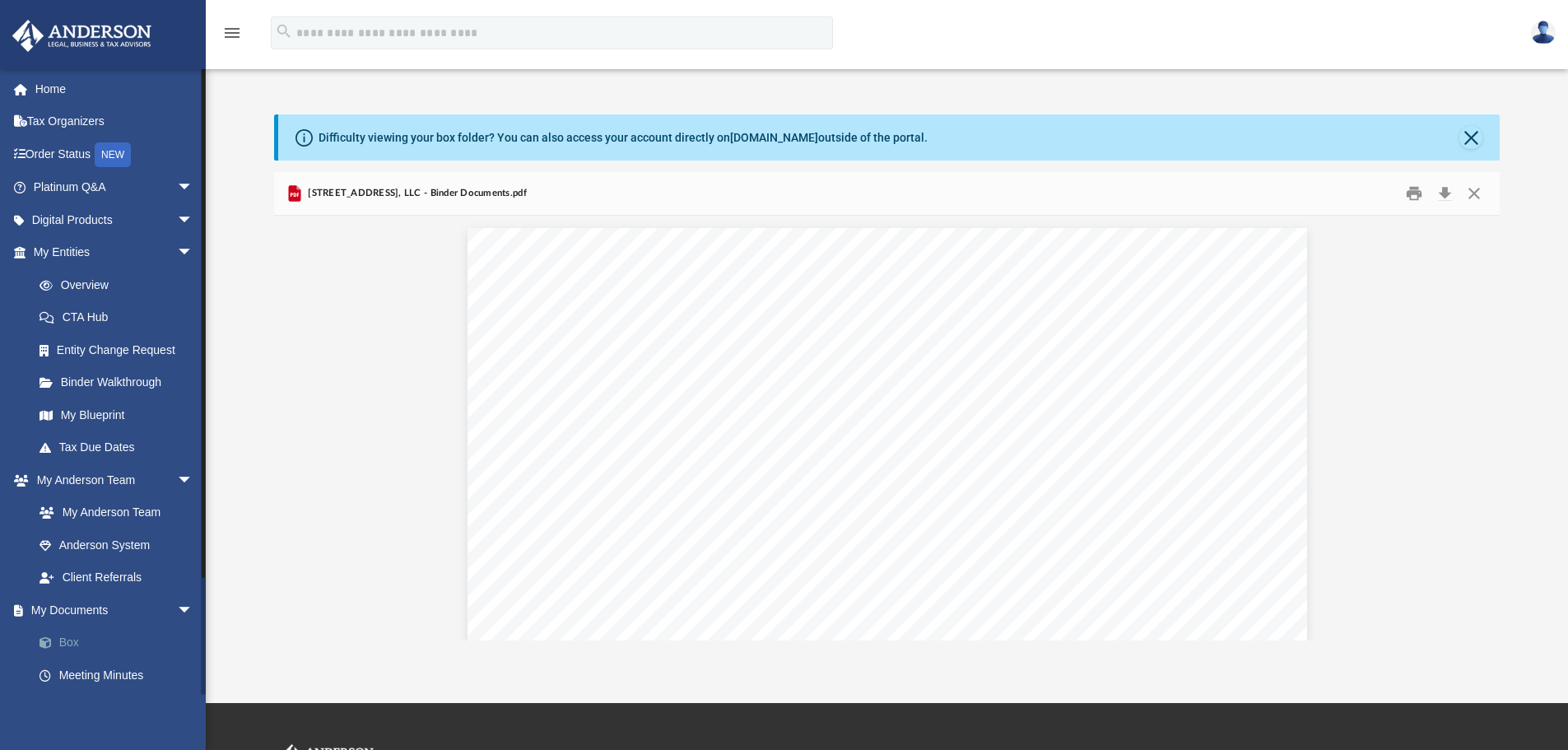
click at [61, 645] on link "Box" at bounding box center [121, 643] width 196 height 33
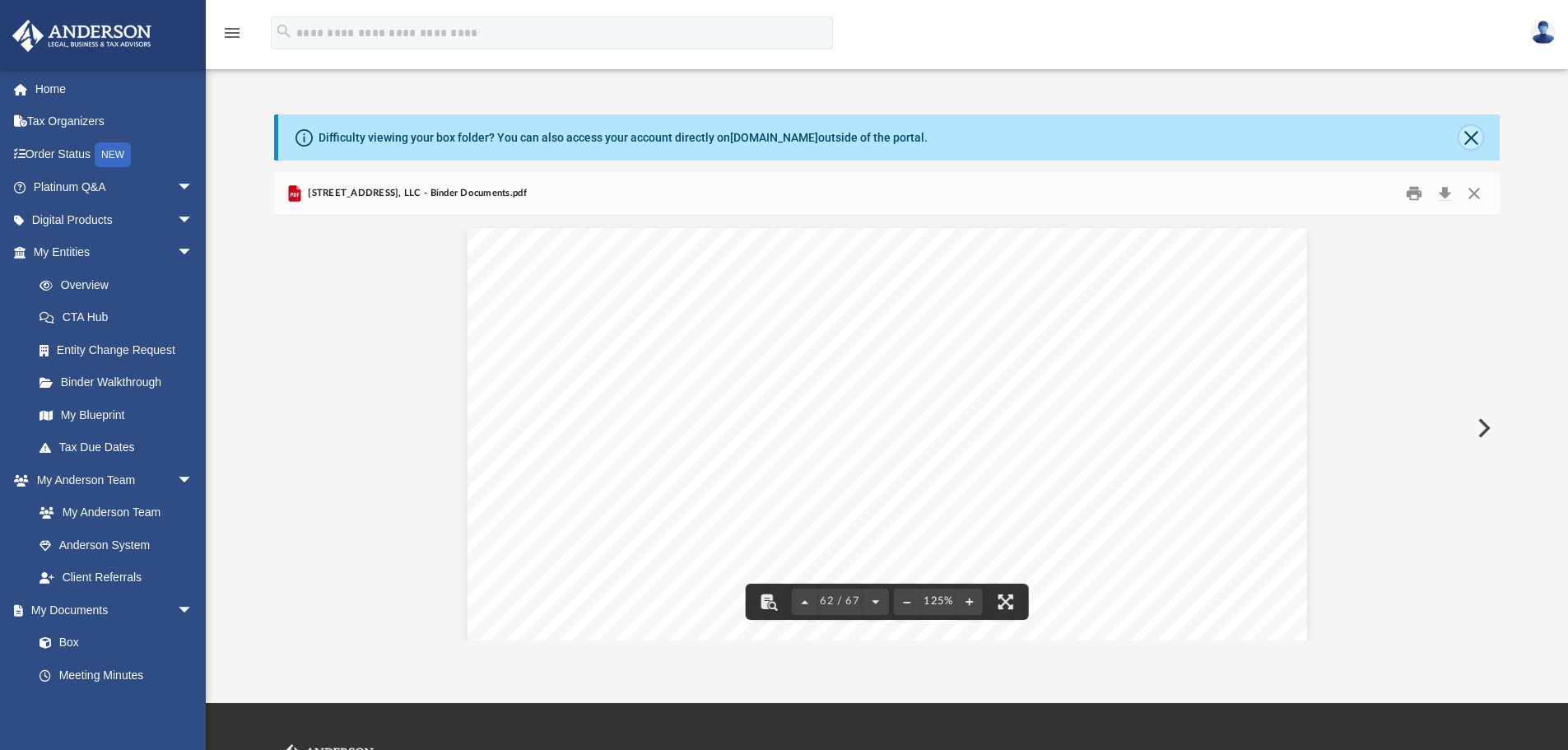
click at [1469, 133] on button "Close" at bounding box center [1471, 137] width 23 height 23
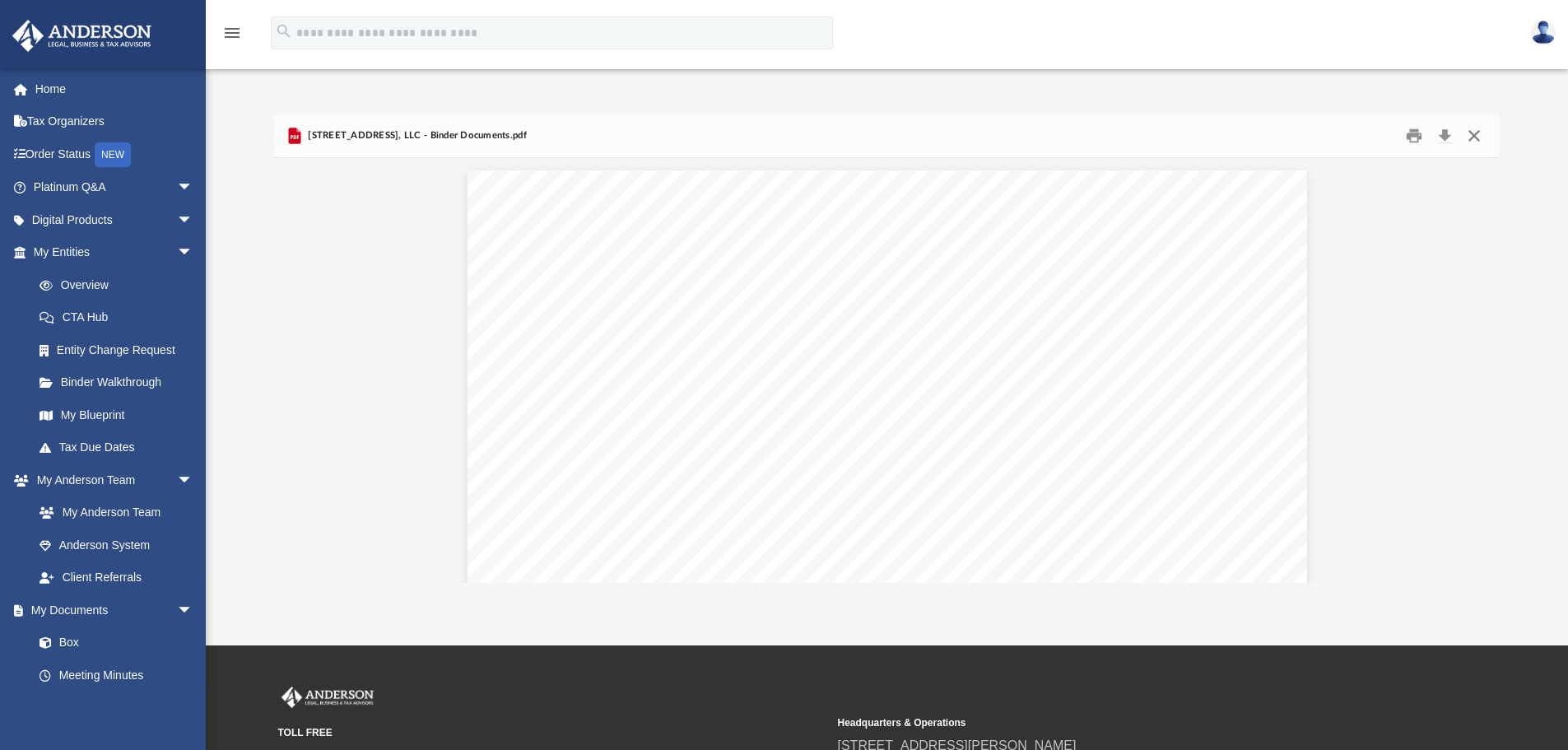
click at [1469, 133] on button "Close" at bounding box center [1474, 136] width 30 height 26
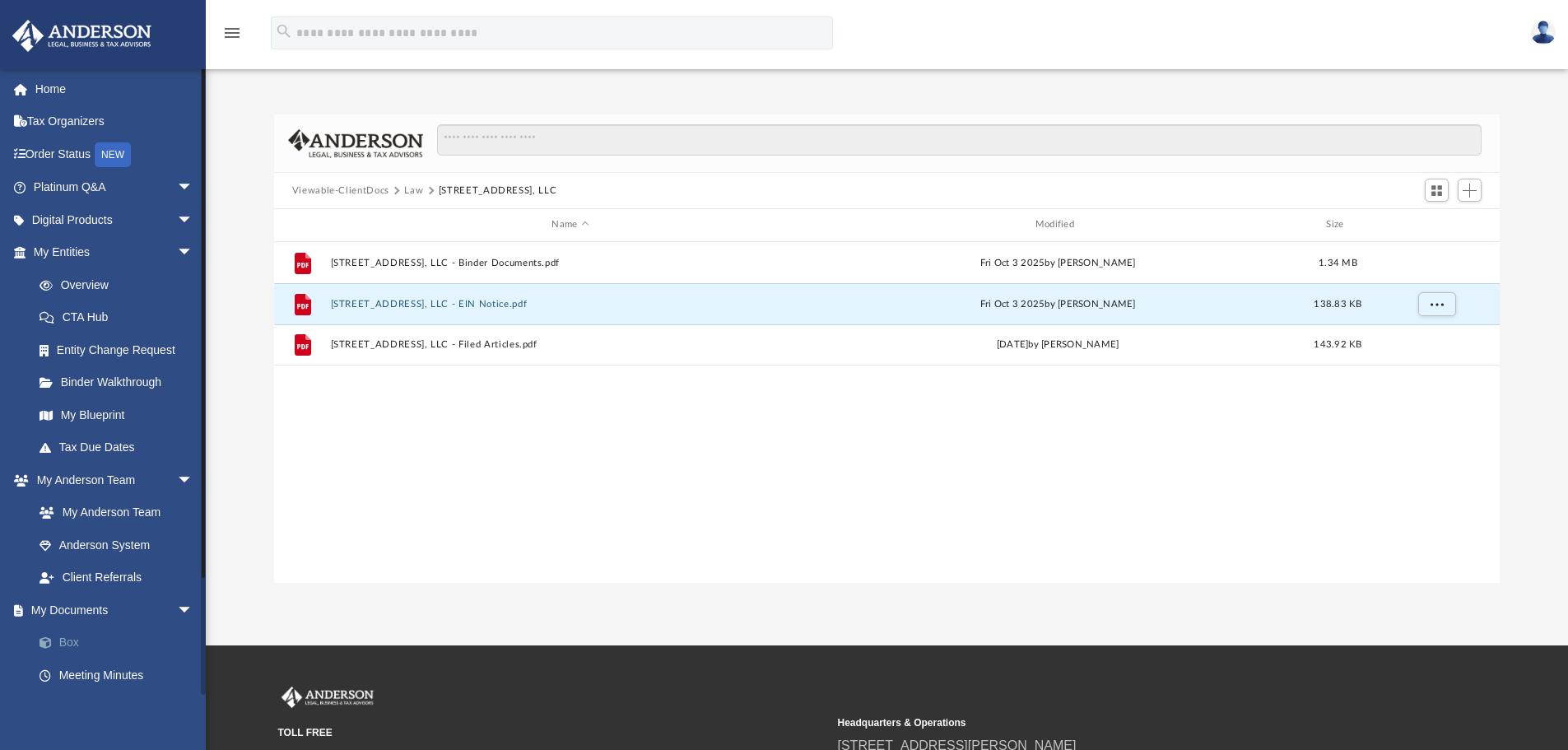
click at [70, 645] on link "Box" at bounding box center [121, 643] width 196 height 33
click at [411, 193] on button "Law" at bounding box center [414, 191] width 19 height 14
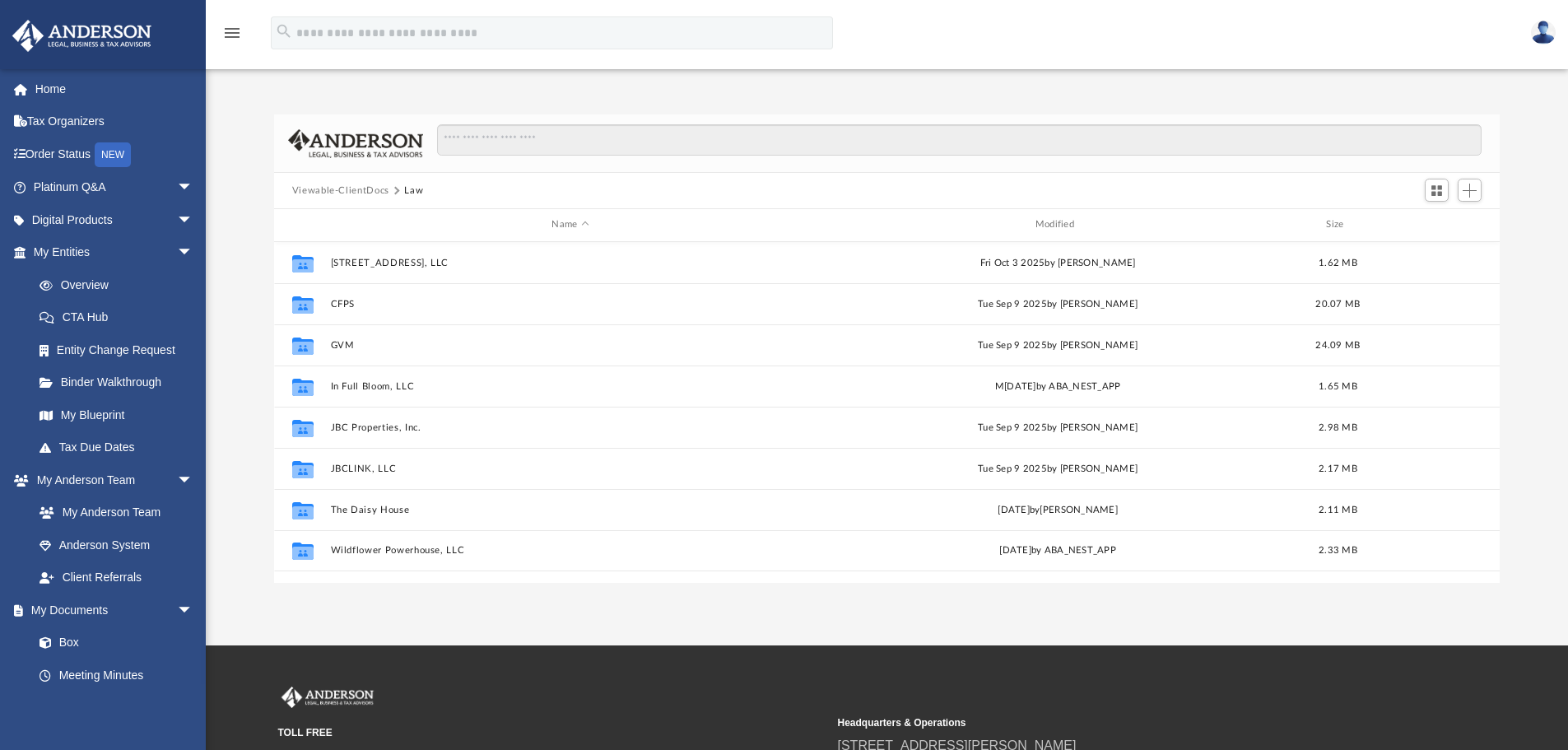
click at [411, 193] on button "Law" at bounding box center [414, 191] width 19 height 14
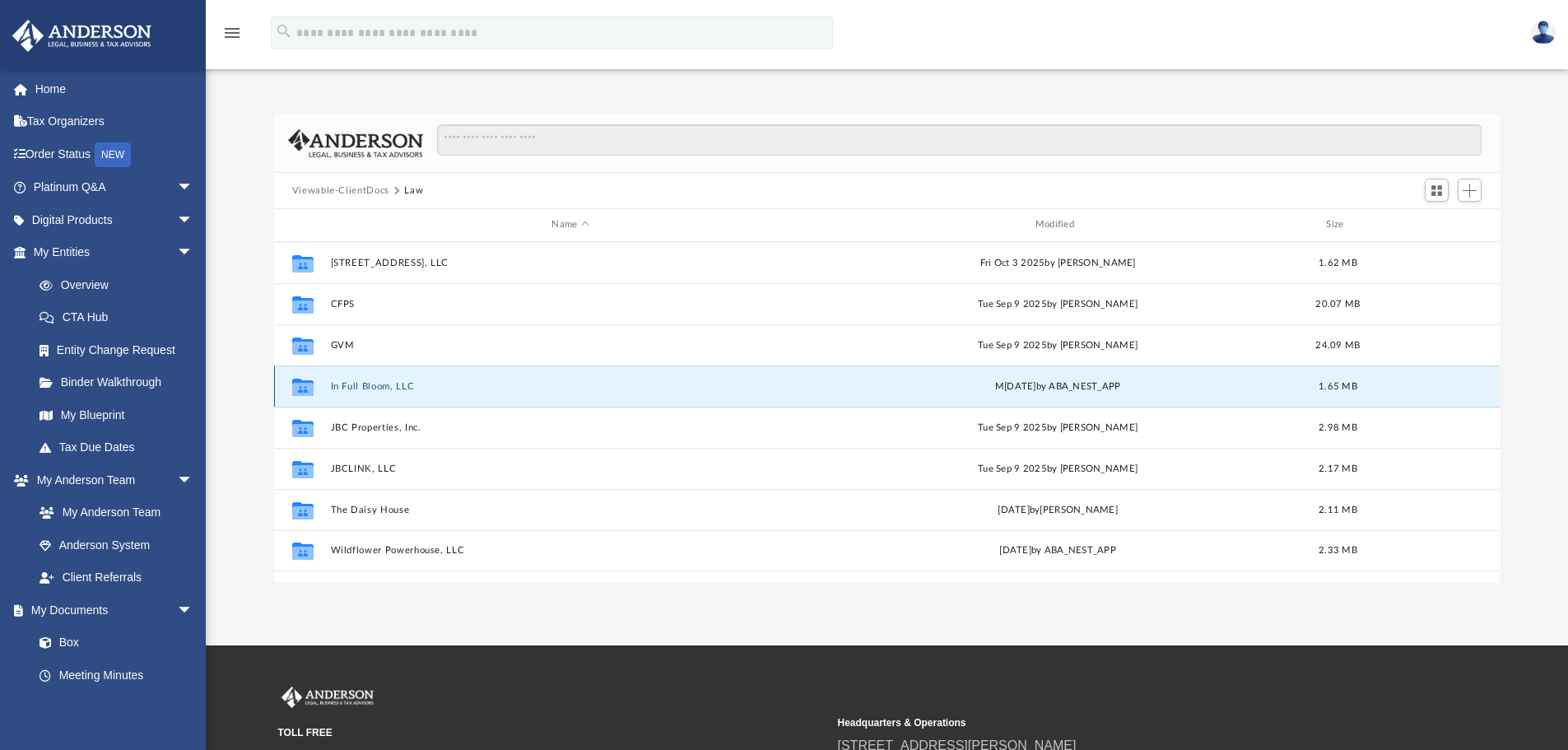
click at [377, 383] on button "In Full Bloom, LLC" at bounding box center [569, 386] width 480 height 11
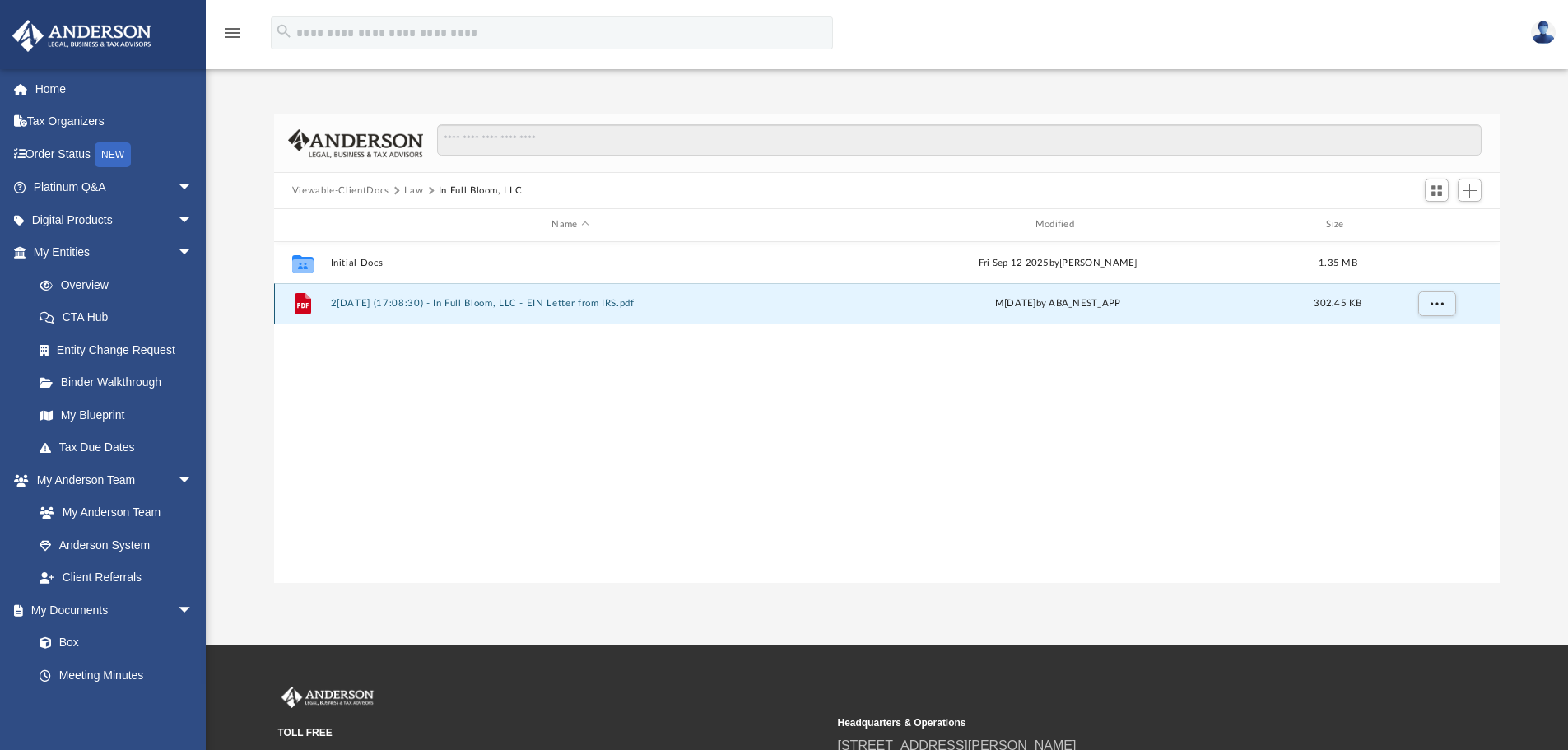
click at [511, 301] on button "2025.09.22 (17:08:30) - In Full Bloom, LLC - EIN Letter from IRS.pdf" at bounding box center [569, 303] width 480 height 11
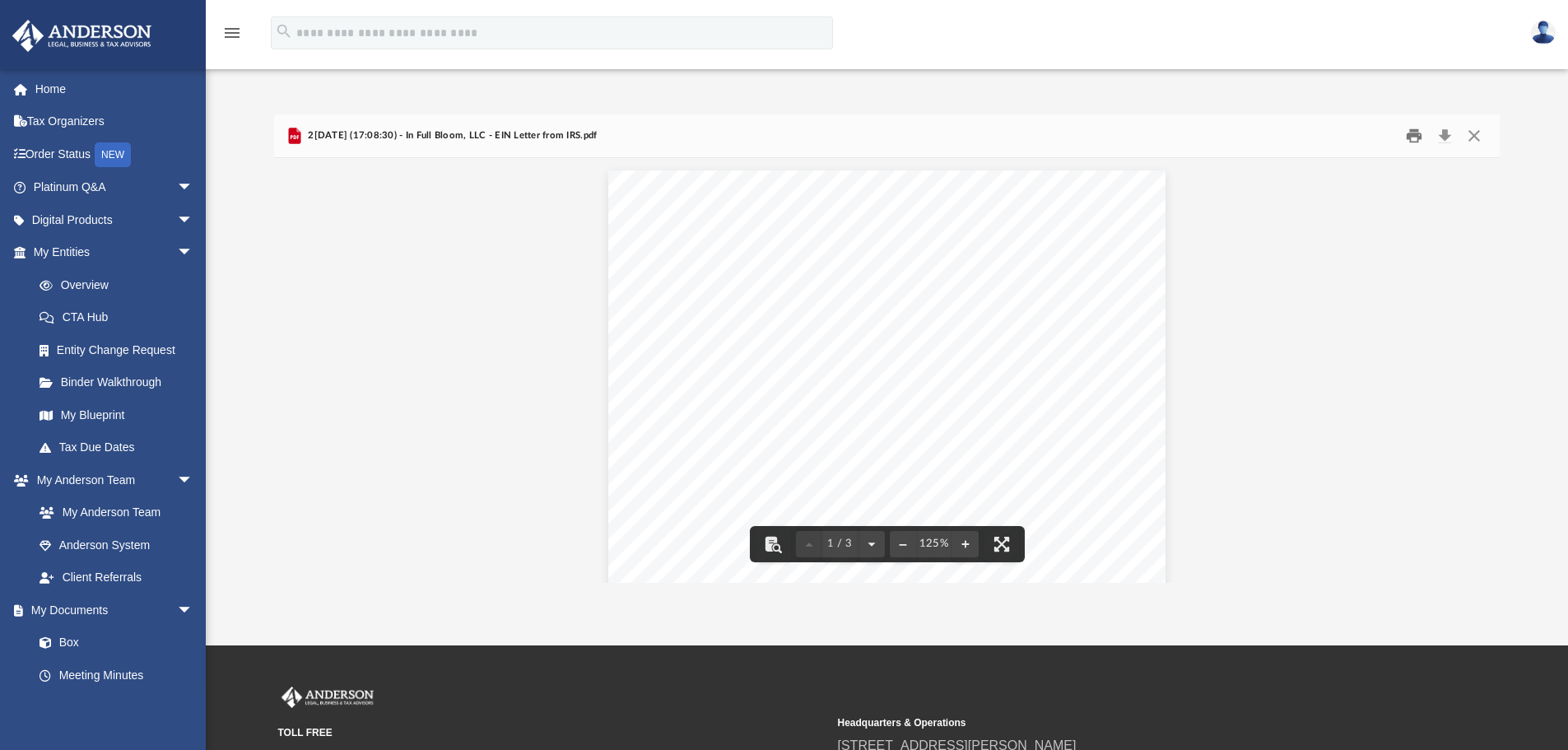
click at [1415, 140] on button "Print" at bounding box center [1415, 136] width 33 height 26
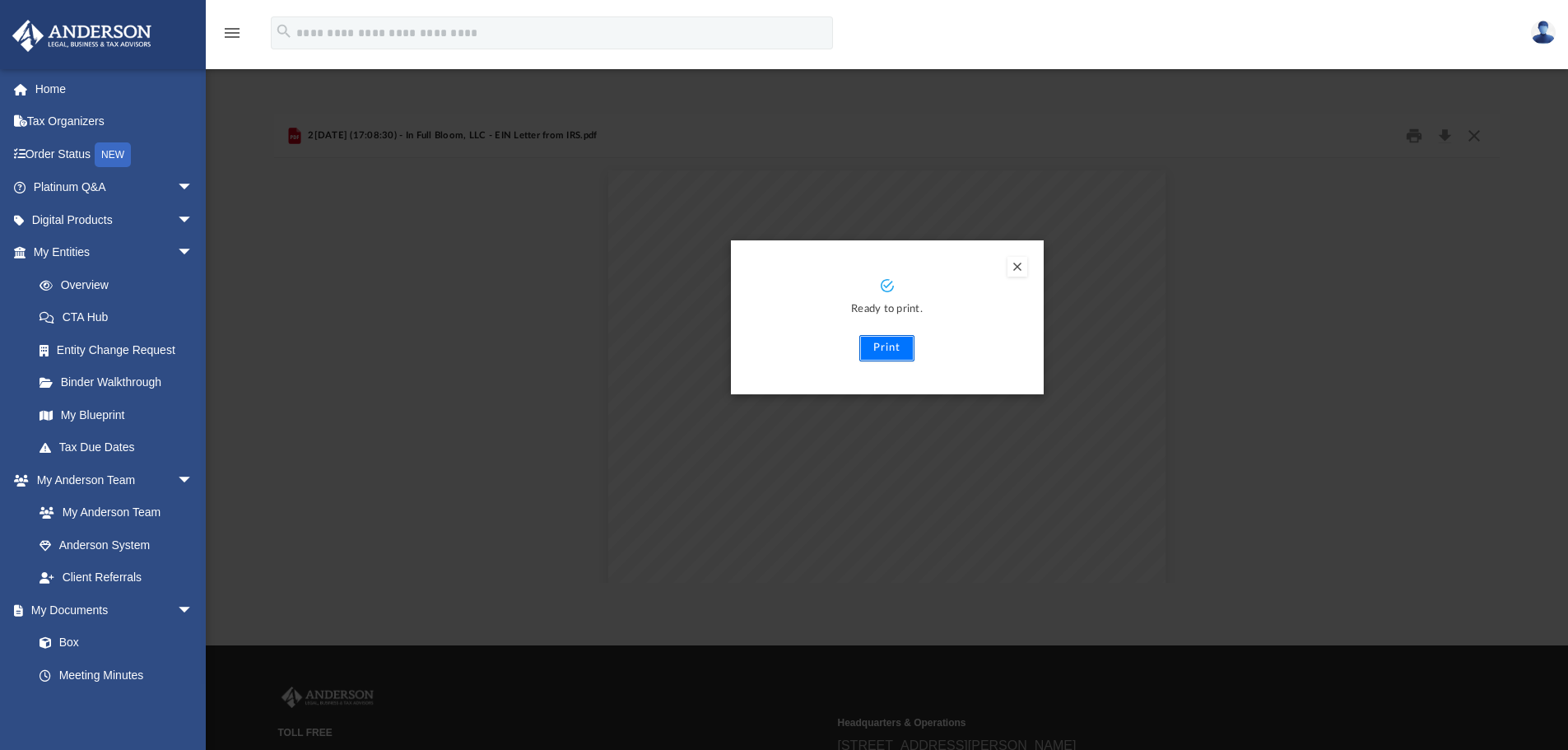
click at [879, 344] on button "Print" at bounding box center [888, 348] width 56 height 26
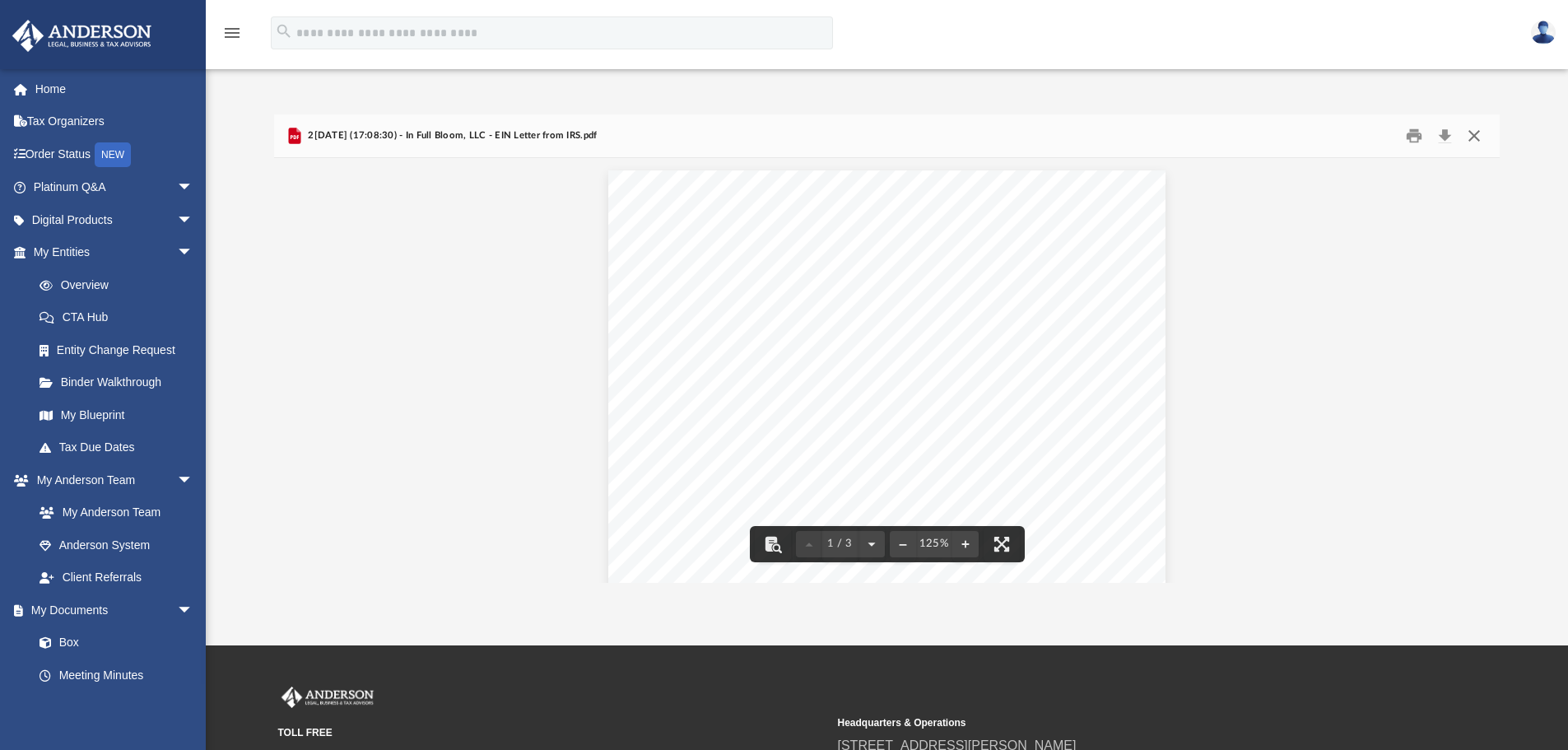
click at [1474, 140] on button "Close" at bounding box center [1474, 136] width 30 height 26
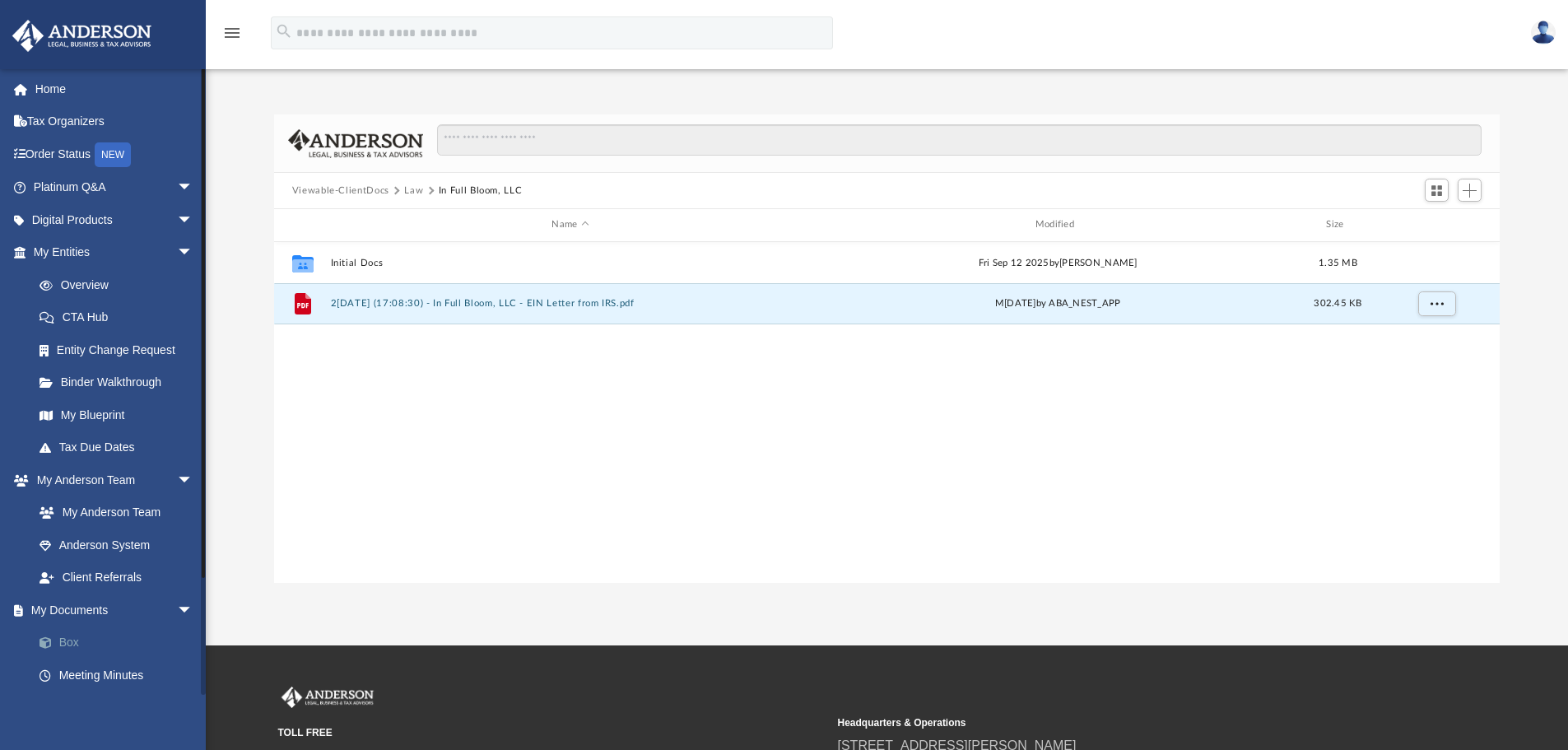
click at [67, 639] on link "Box" at bounding box center [121, 643] width 196 height 33
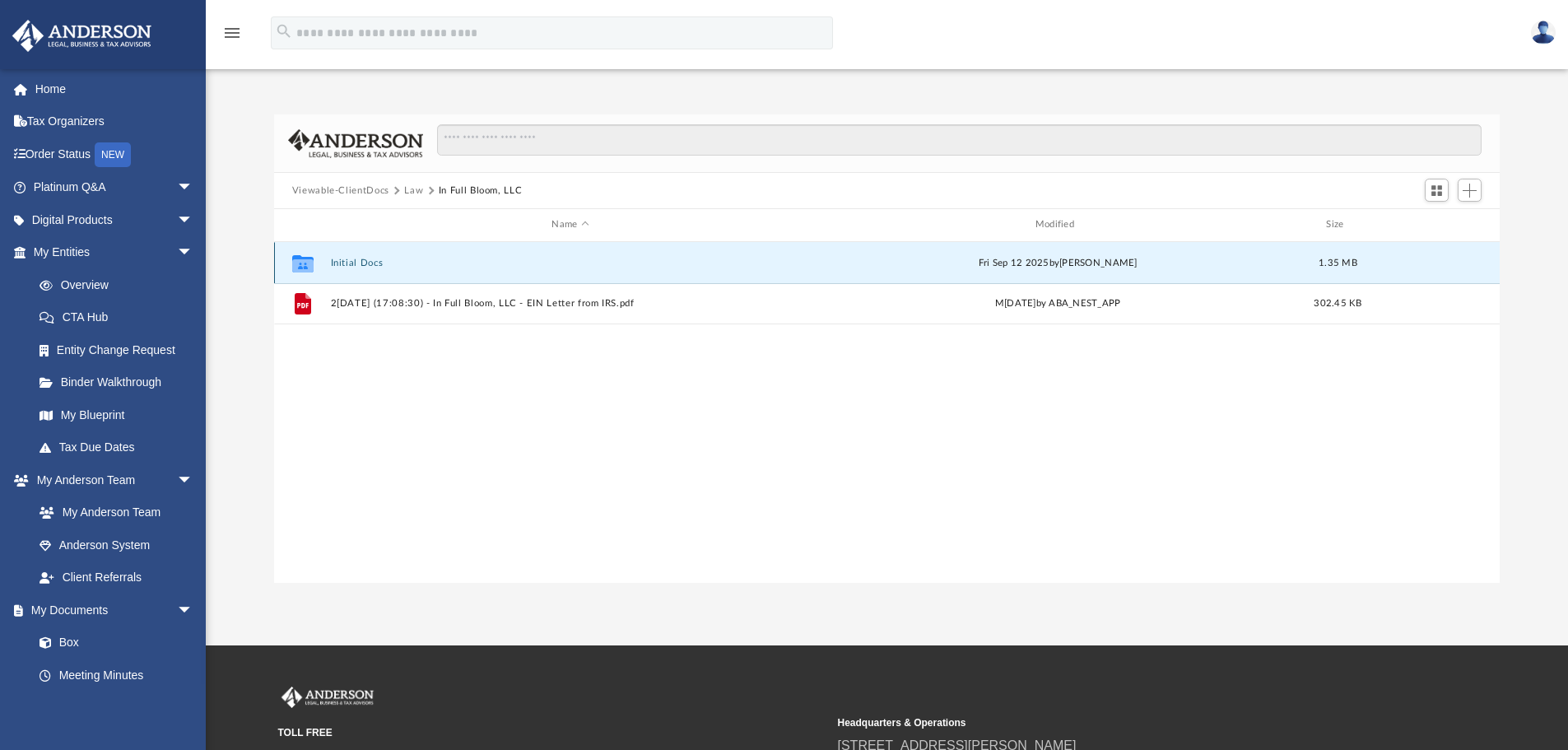
click at [364, 260] on button "Initial Docs" at bounding box center [569, 262] width 480 height 11
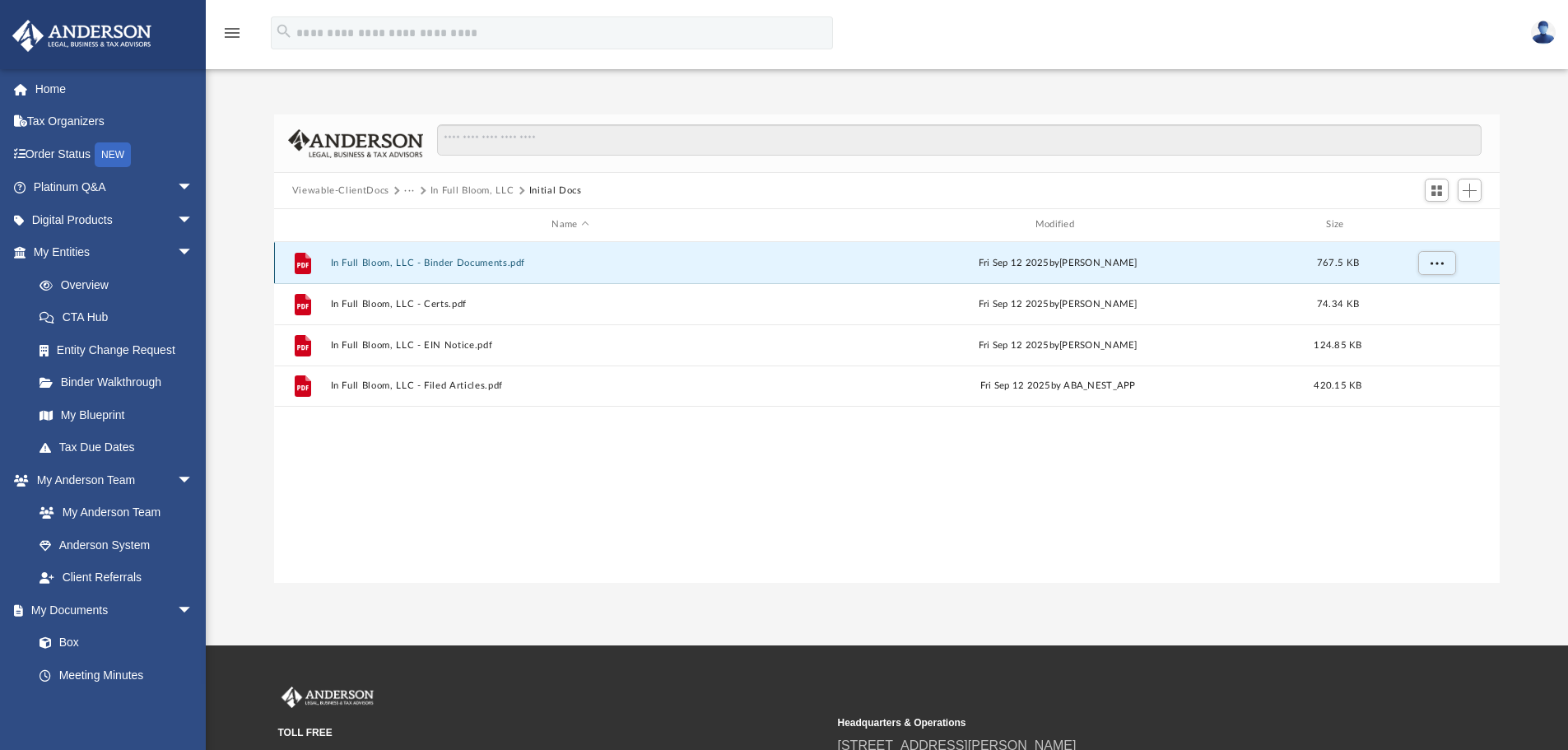
click at [388, 263] on button "In Full Bloom, LLC - Binder Documents.pdf" at bounding box center [569, 262] width 480 height 11
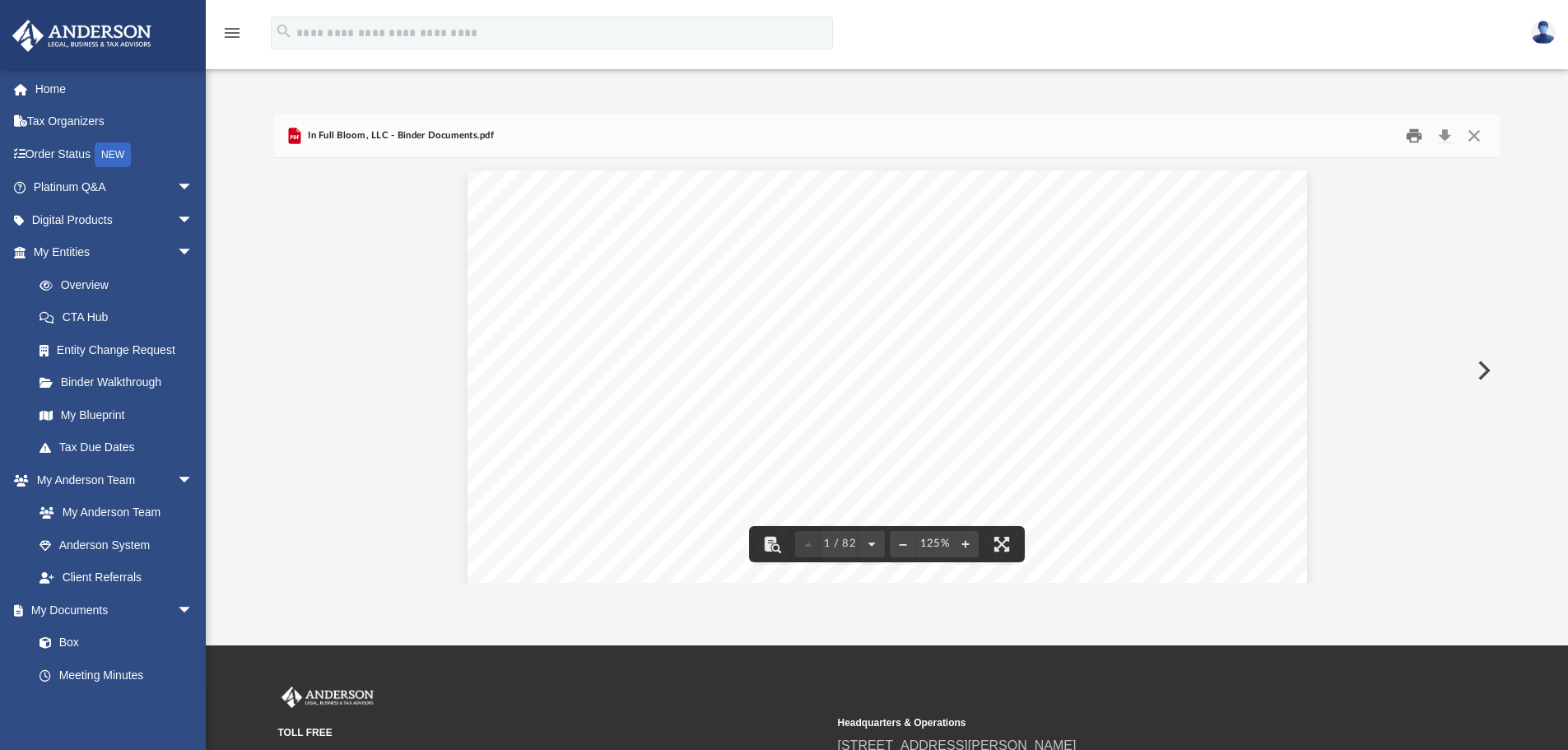
click at [1413, 140] on button "Print" at bounding box center [1415, 136] width 33 height 26
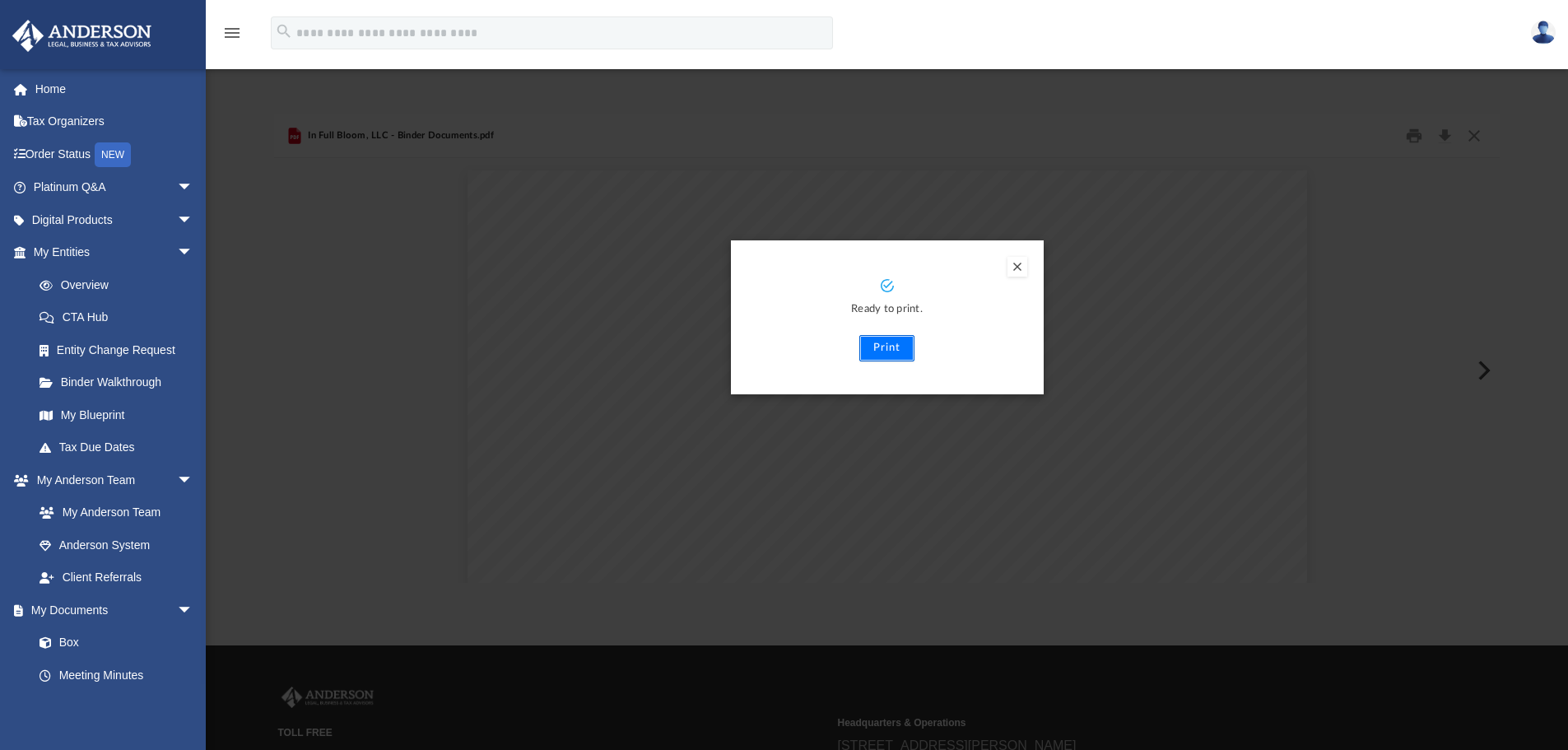
click at [888, 345] on button "Print" at bounding box center [888, 348] width 56 height 26
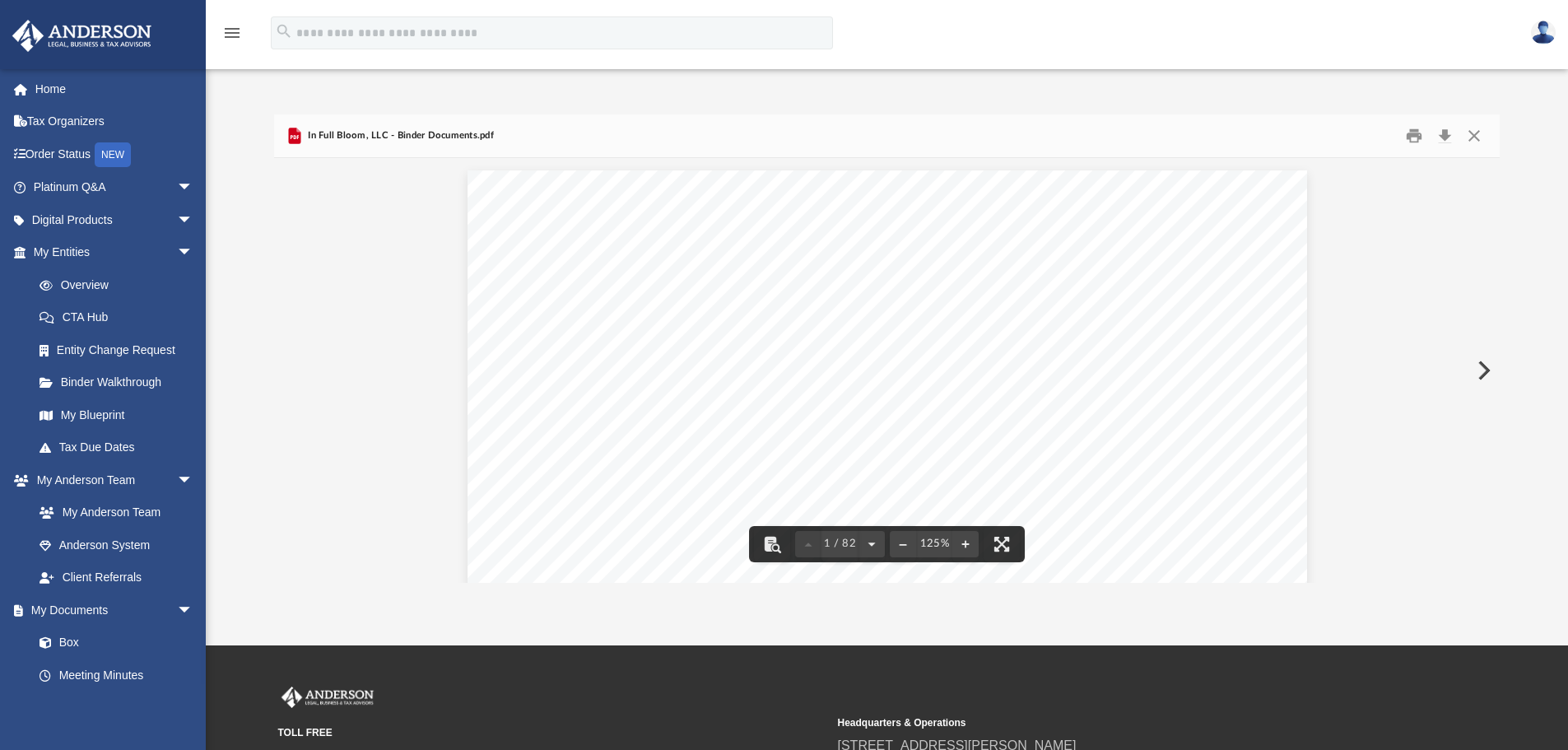
click at [1487, 365] on button "Preview" at bounding box center [1483, 371] width 36 height 46
click at [1481, 368] on button "Preview" at bounding box center [1483, 371] width 36 height 46
click at [1415, 130] on button "Print" at bounding box center [1415, 136] width 33 height 26
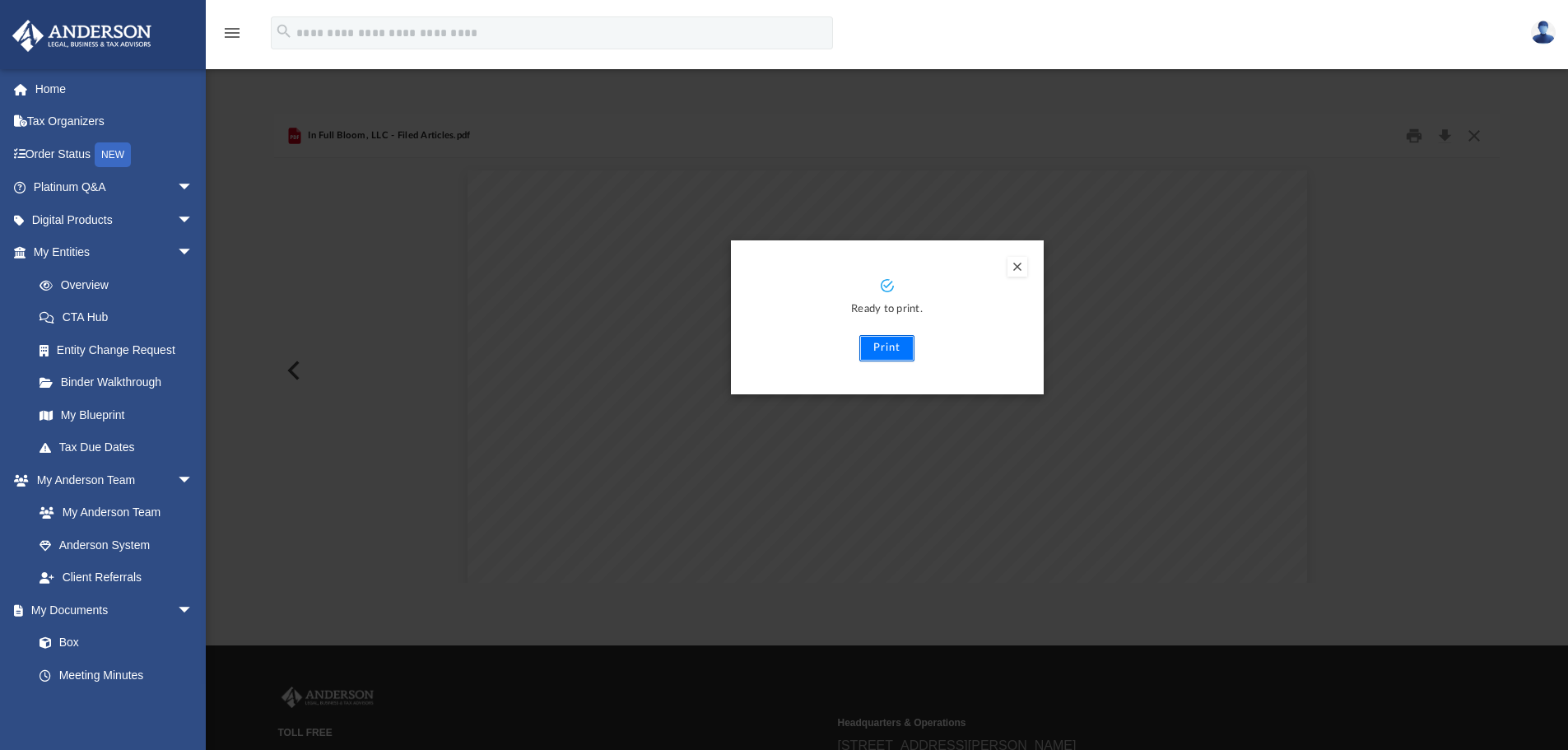
click at [885, 350] on button "Print" at bounding box center [888, 348] width 56 height 26
